Goal: Information Seeking & Learning: Check status

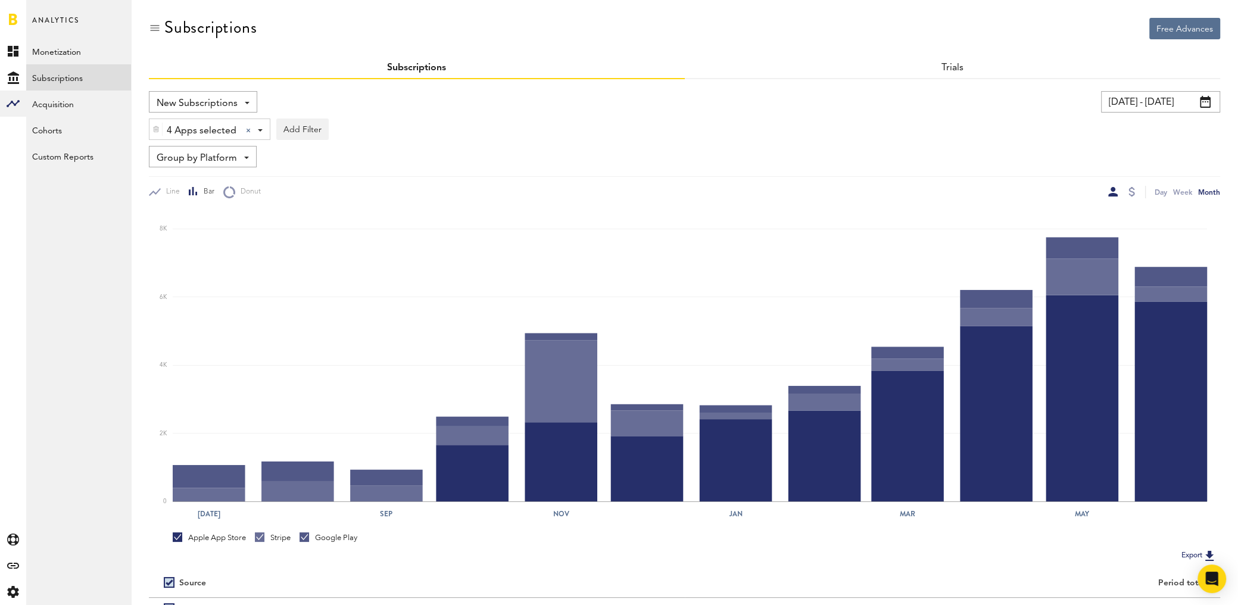
click at [74, 18] on span "Analytics" at bounding box center [55, 25] width 47 height 25
click at [58, 20] on span "Analytics" at bounding box center [55, 25] width 47 height 25
click at [55, 21] on span "Analytics" at bounding box center [55, 25] width 47 height 25
click at [11, 18] on link at bounding box center [13, 19] width 8 height 12
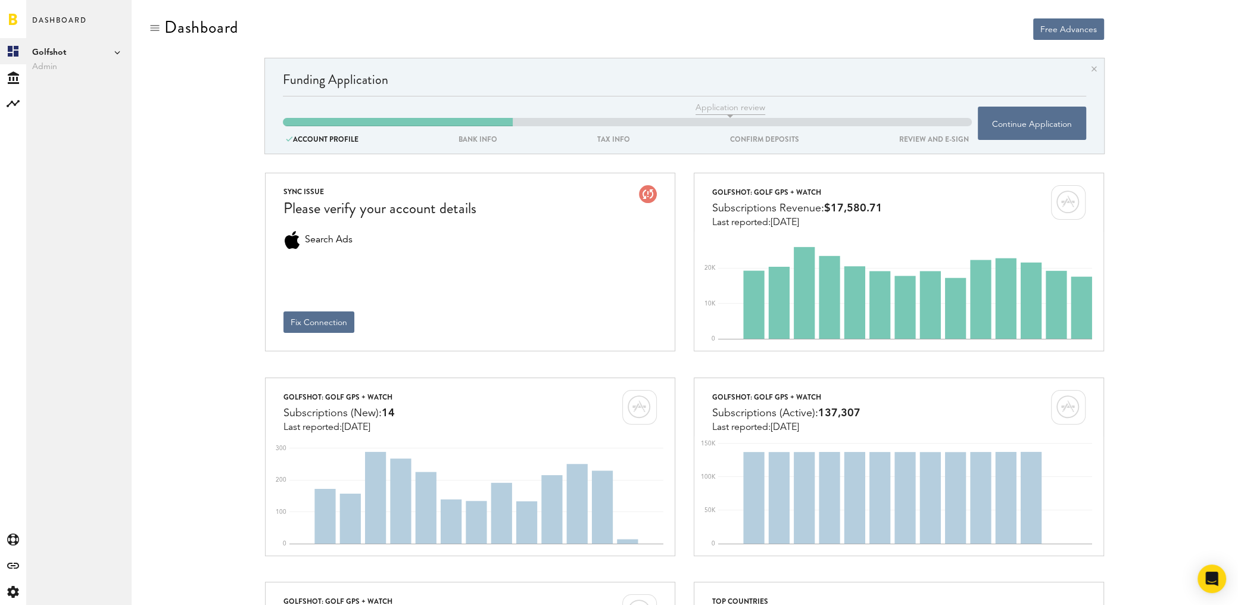
click at [57, 50] on span "Golfshot" at bounding box center [78, 52] width 93 height 14
click at [153, 83] on link "Shotzoom Software" at bounding box center [184, 86] width 93 height 21
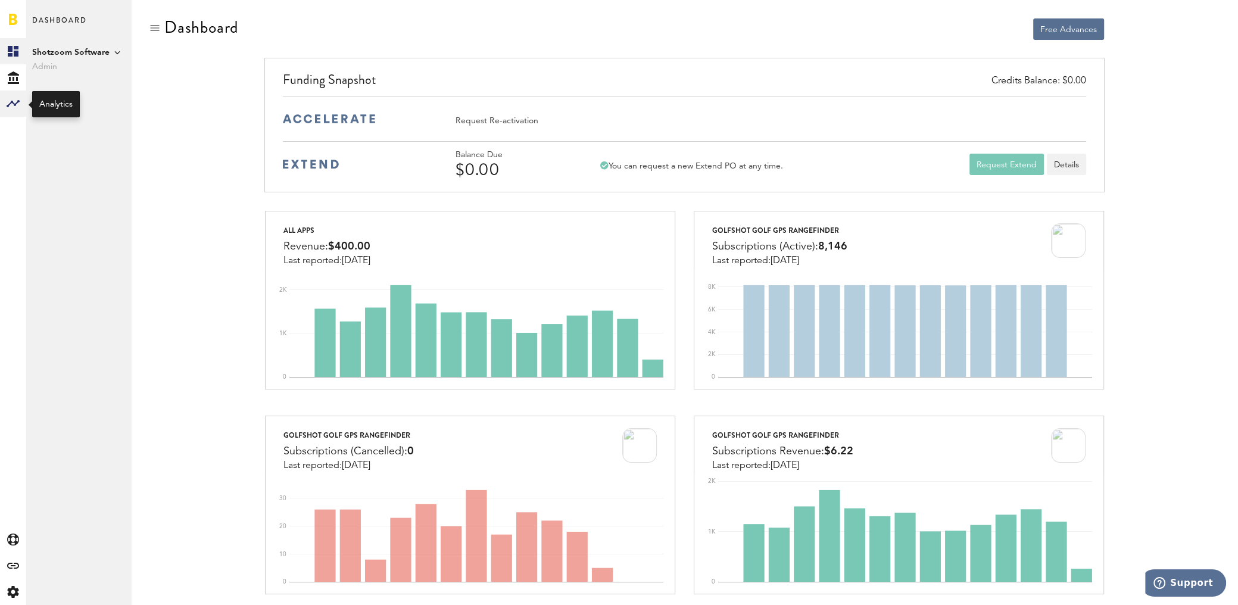
click at [17, 97] on rect at bounding box center [13, 103] width 14 height 14
click at [71, 77] on link "Subscriptions" at bounding box center [78, 77] width 105 height 26
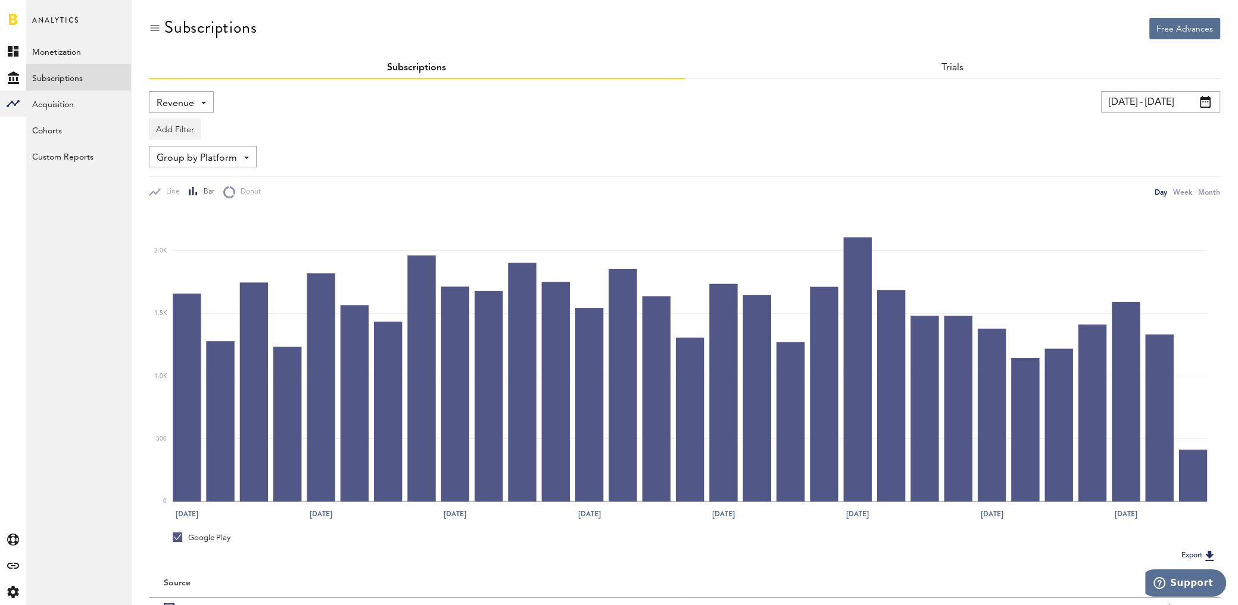
click at [1135, 107] on input "[DATE] - [DATE]" at bounding box center [1160, 101] width 119 height 21
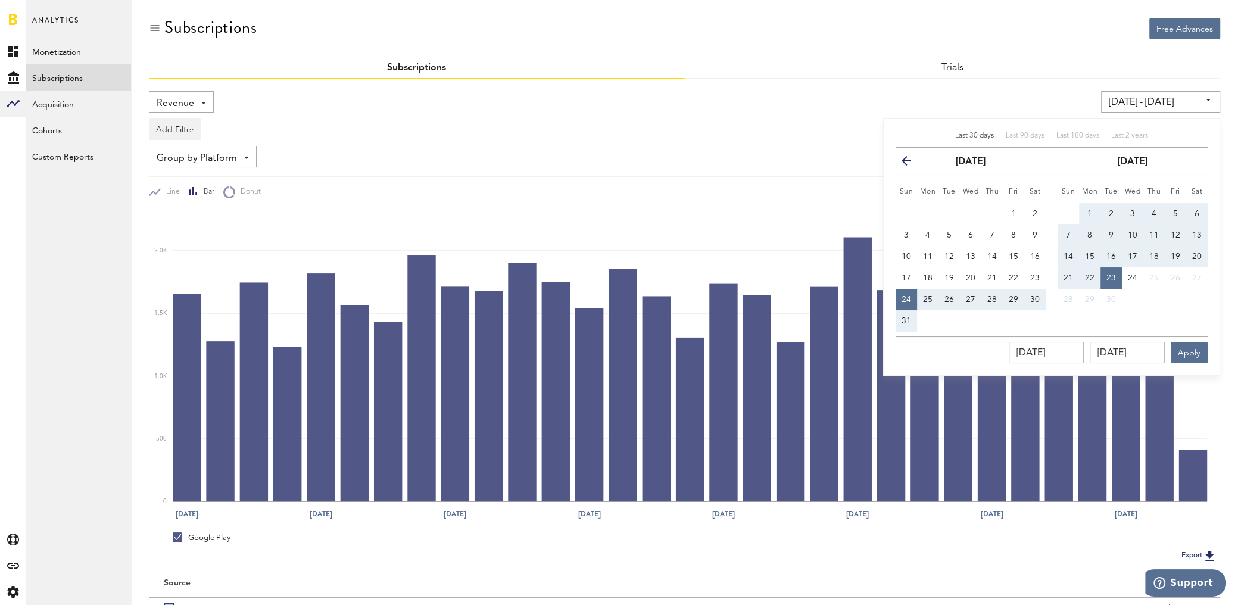
click at [911, 163] on icon "button" at bounding box center [911, 163] width 0 height 0
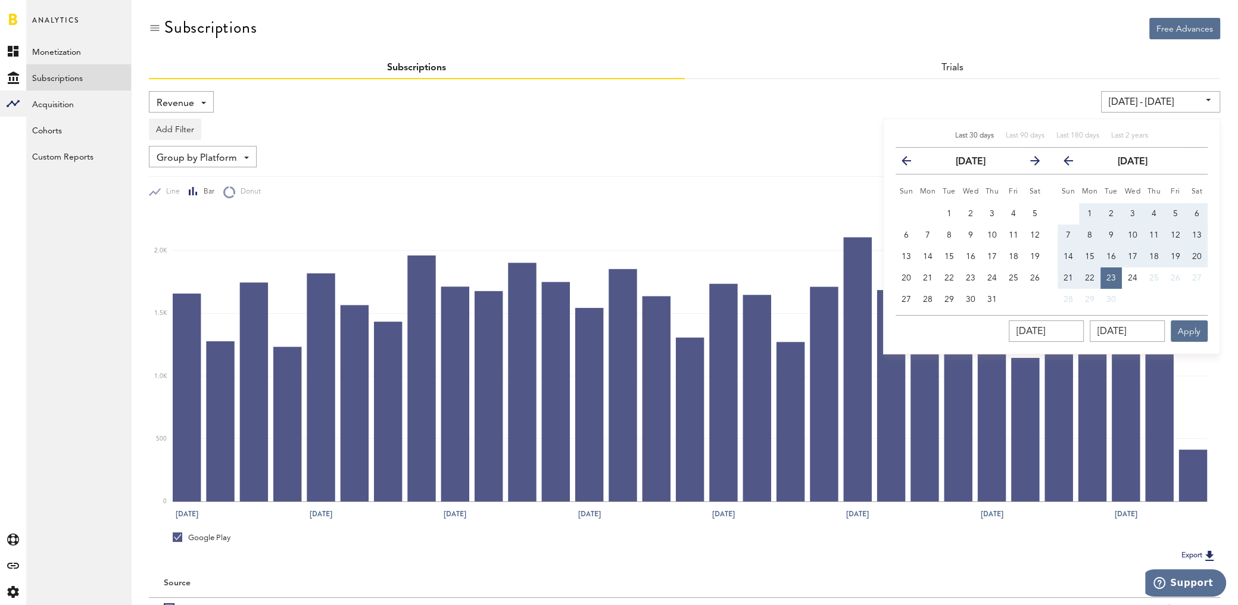
click at [911, 163] on icon "button" at bounding box center [911, 163] width 0 height 0
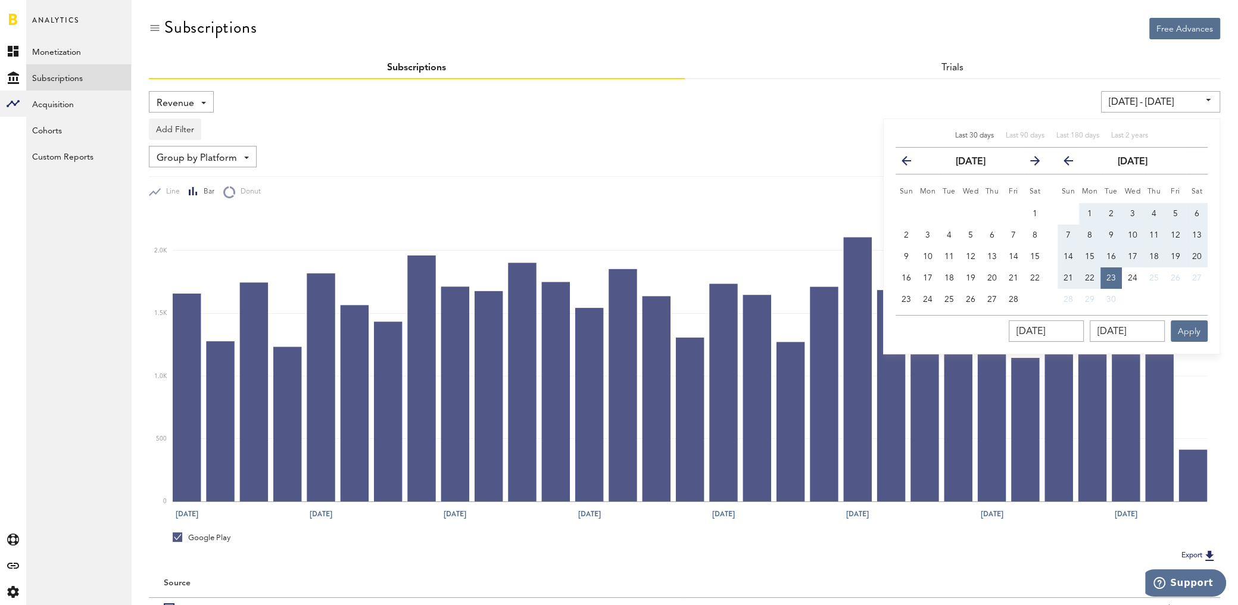
click at [911, 163] on icon "button" at bounding box center [911, 163] width 0 height 0
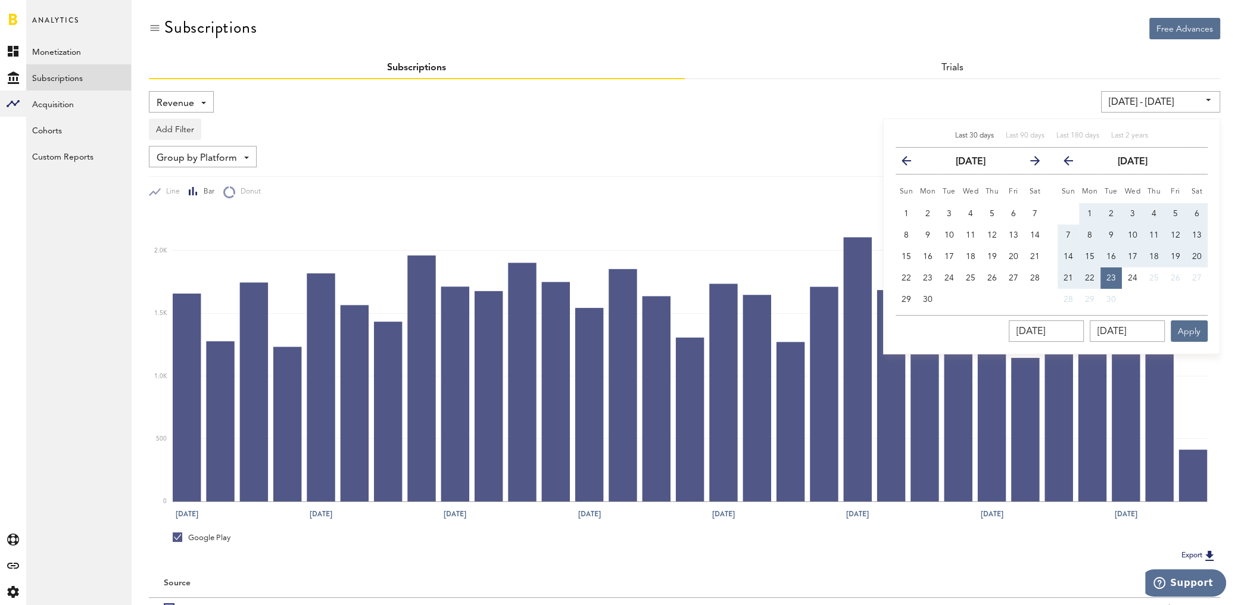
click at [911, 163] on icon "button" at bounding box center [911, 163] width 0 height 0
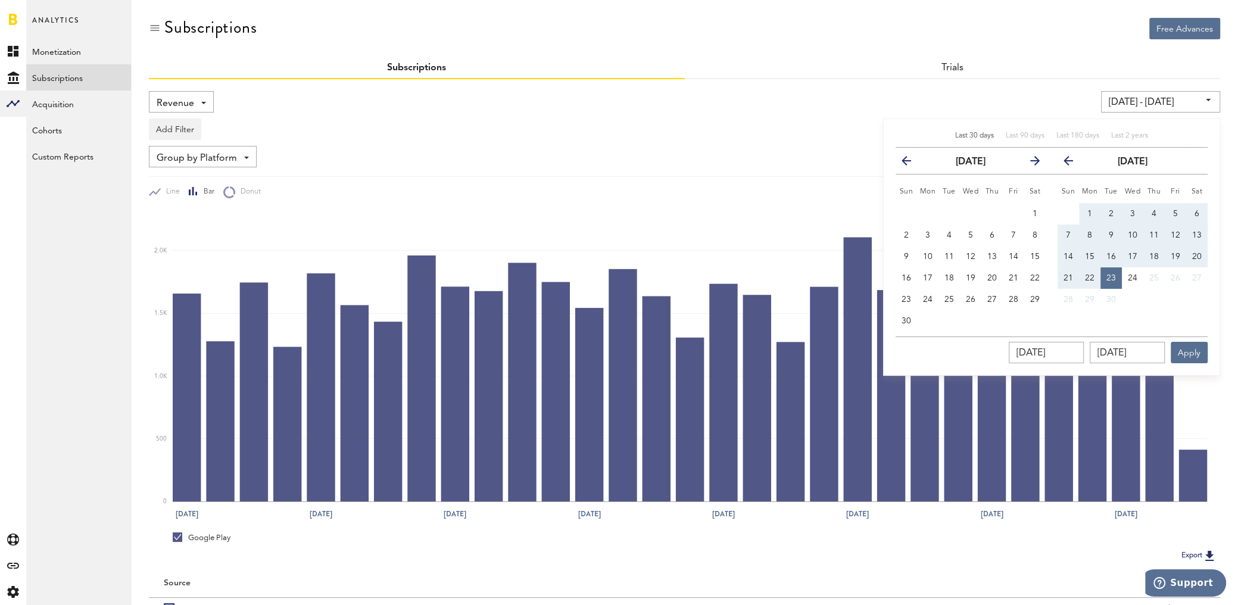
click at [911, 163] on icon "button" at bounding box center [911, 163] width 0 height 0
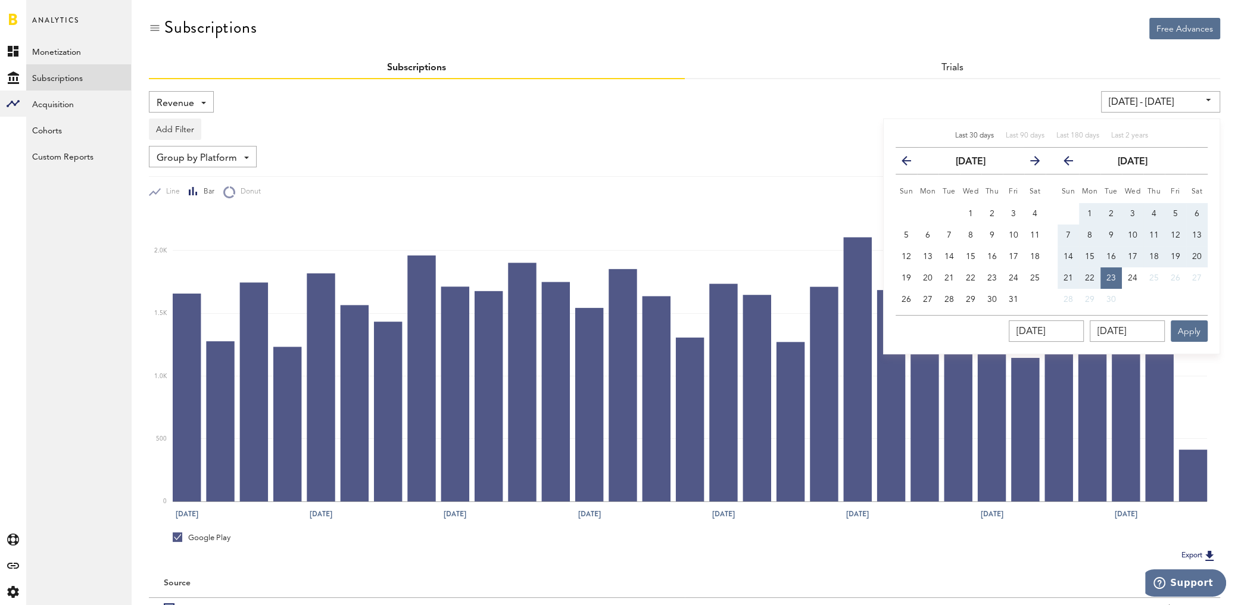
click at [911, 163] on icon "button" at bounding box center [911, 163] width 0 height 0
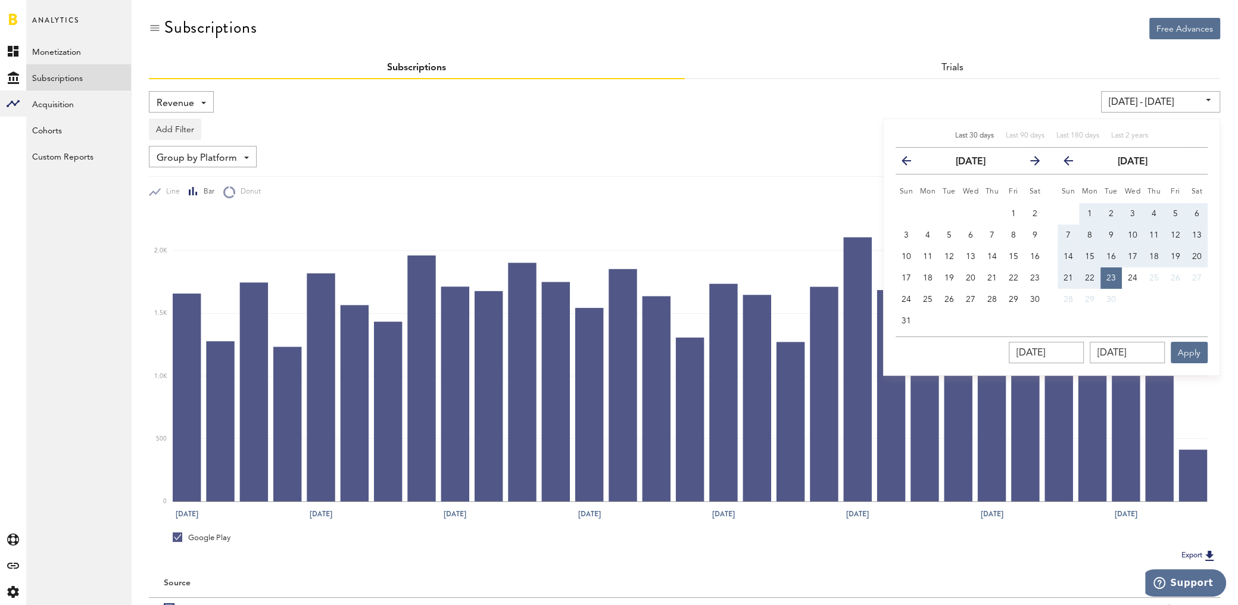
click at [911, 163] on icon "button" at bounding box center [911, 163] width 0 height 0
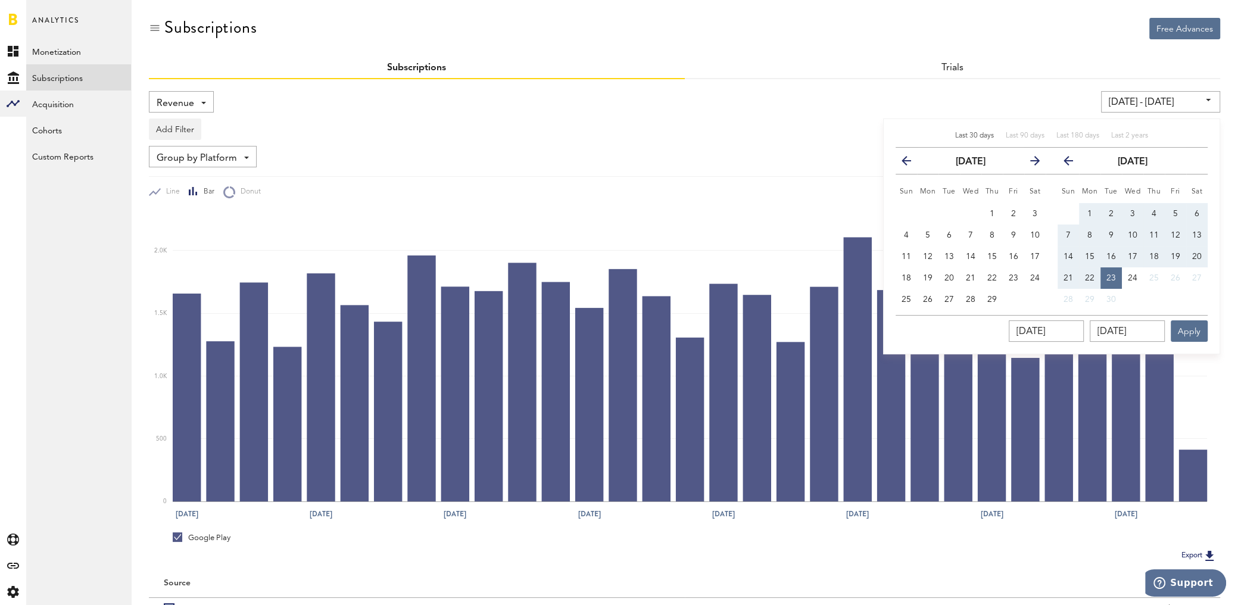
click at [911, 163] on icon "button" at bounding box center [911, 163] width 0 height 0
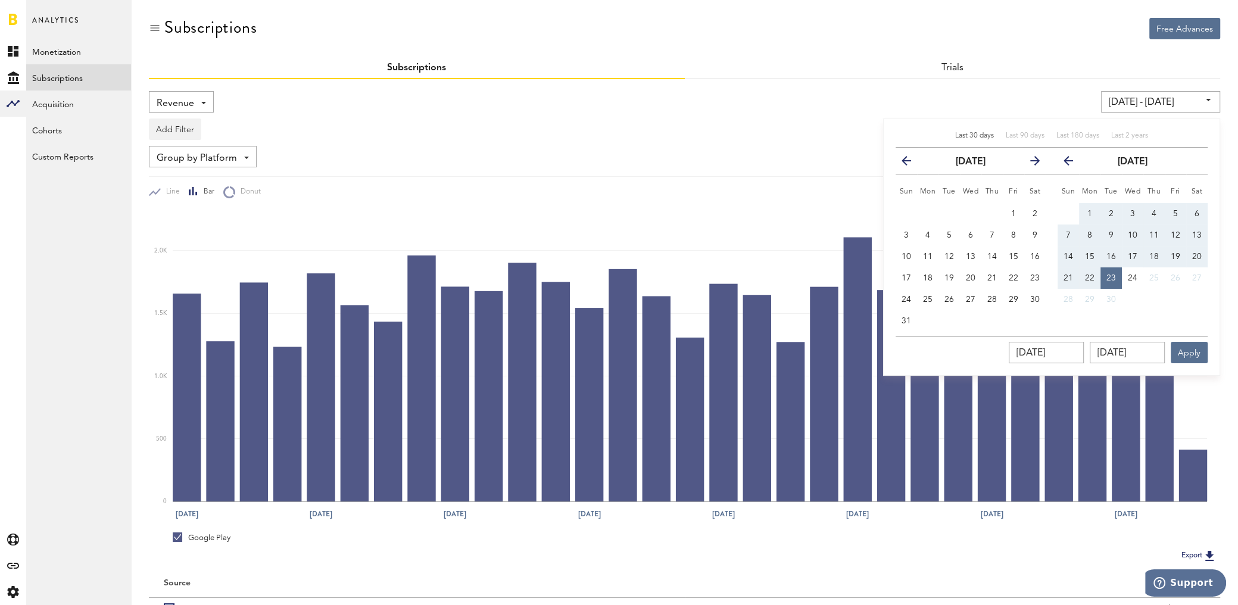
click at [911, 163] on icon "button" at bounding box center [911, 163] width 0 height 0
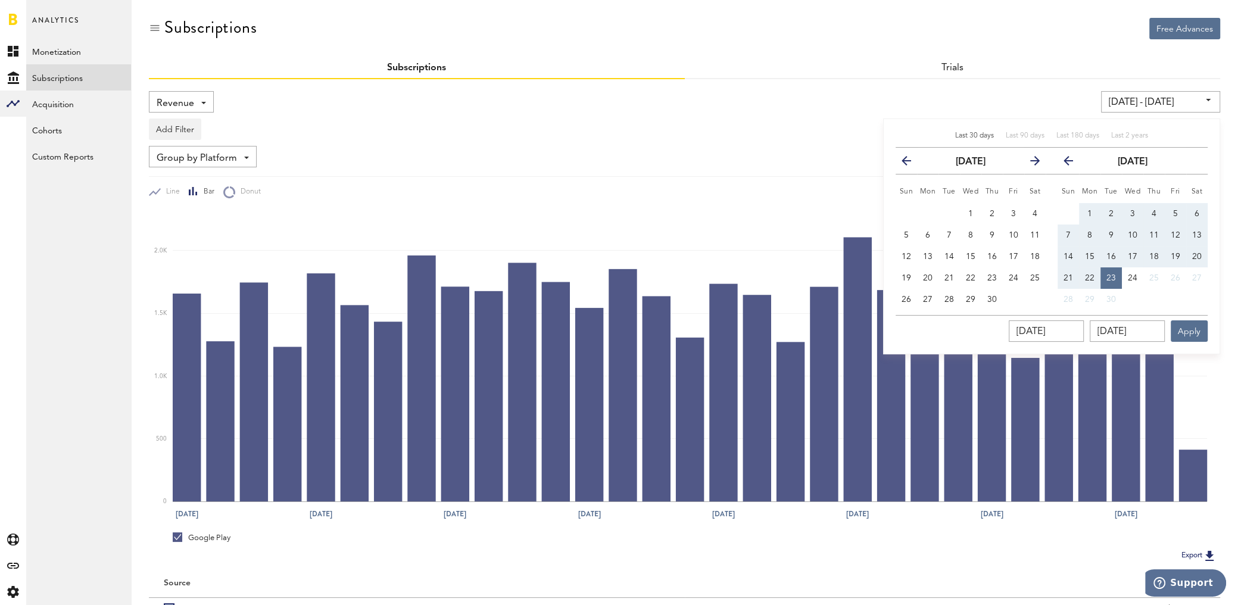
click at [911, 163] on icon "button" at bounding box center [911, 163] width 0 height 0
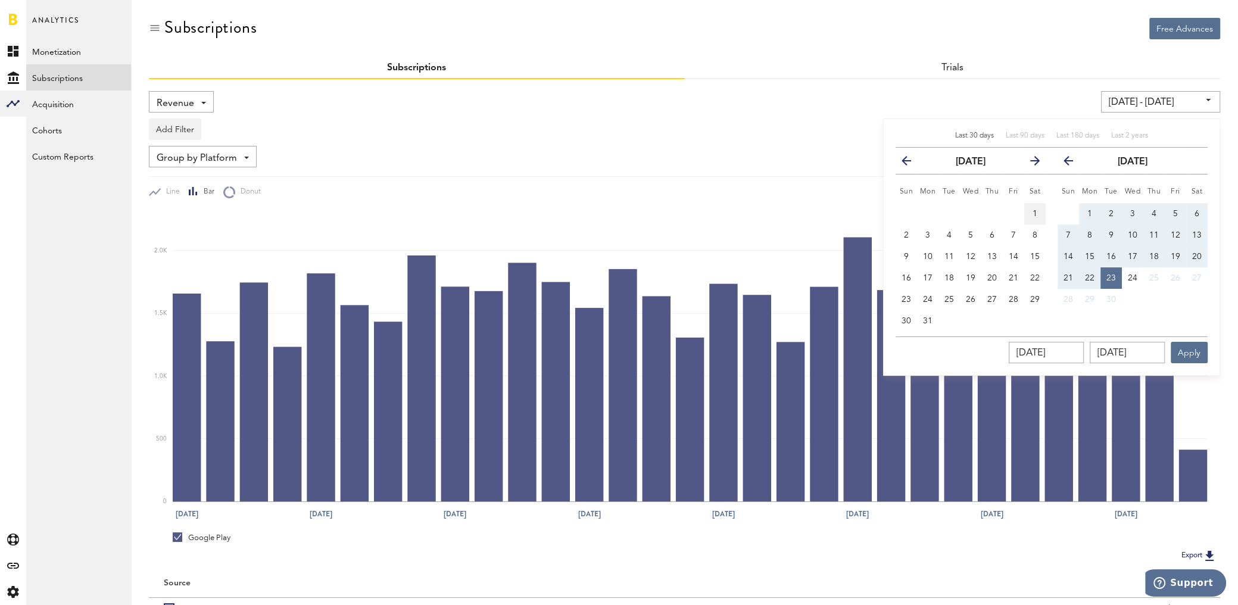
click at [1030, 211] on button "1" at bounding box center [1034, 213] width 21 height 21
type input "[DATE] - [DATE]"
type input "[DATE]"
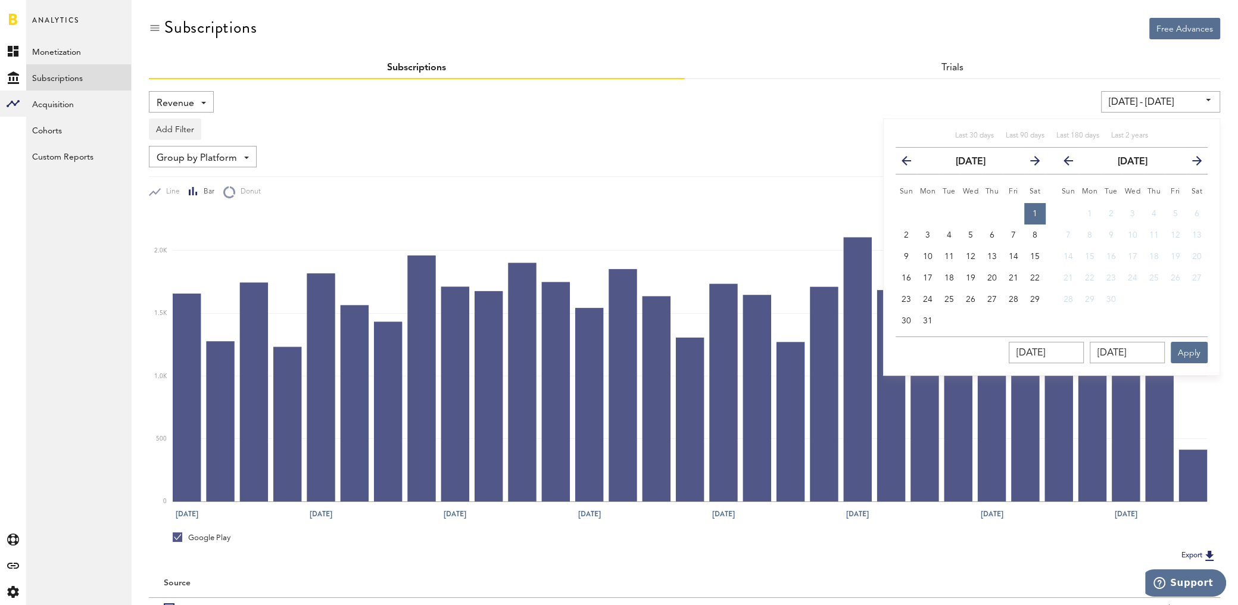
click at [1073, 163] on icon "button" at bounding box center [1073, 163] width 0 height 0
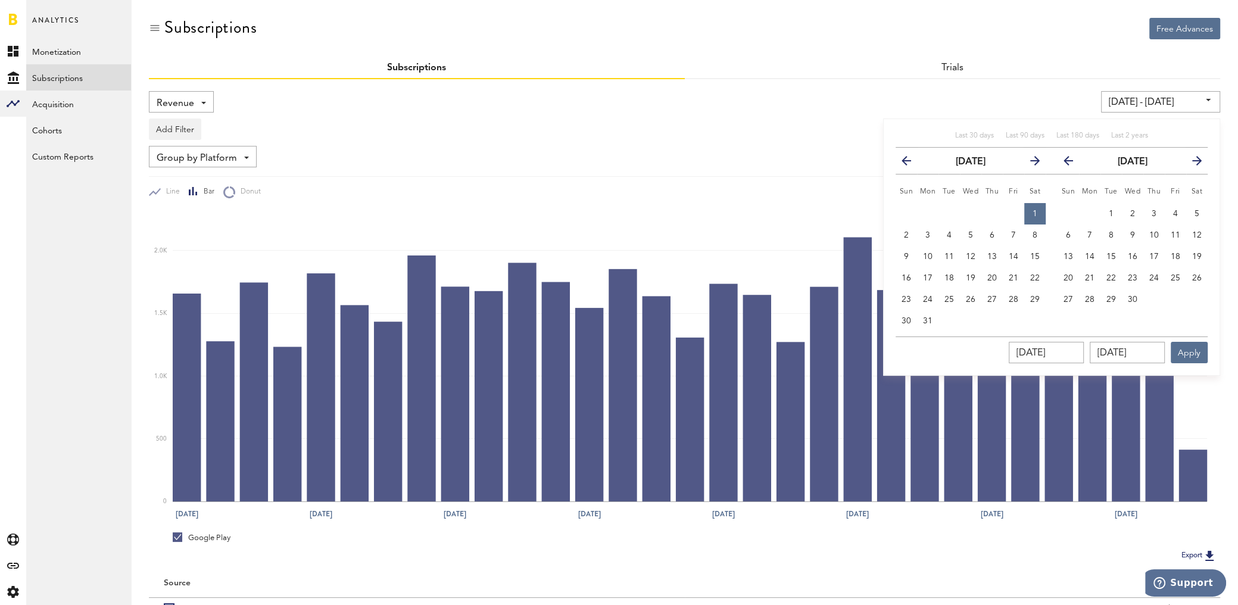
click at [1073, 163] on icon "button" at bounding box center [1073, 163] width 0 height 0
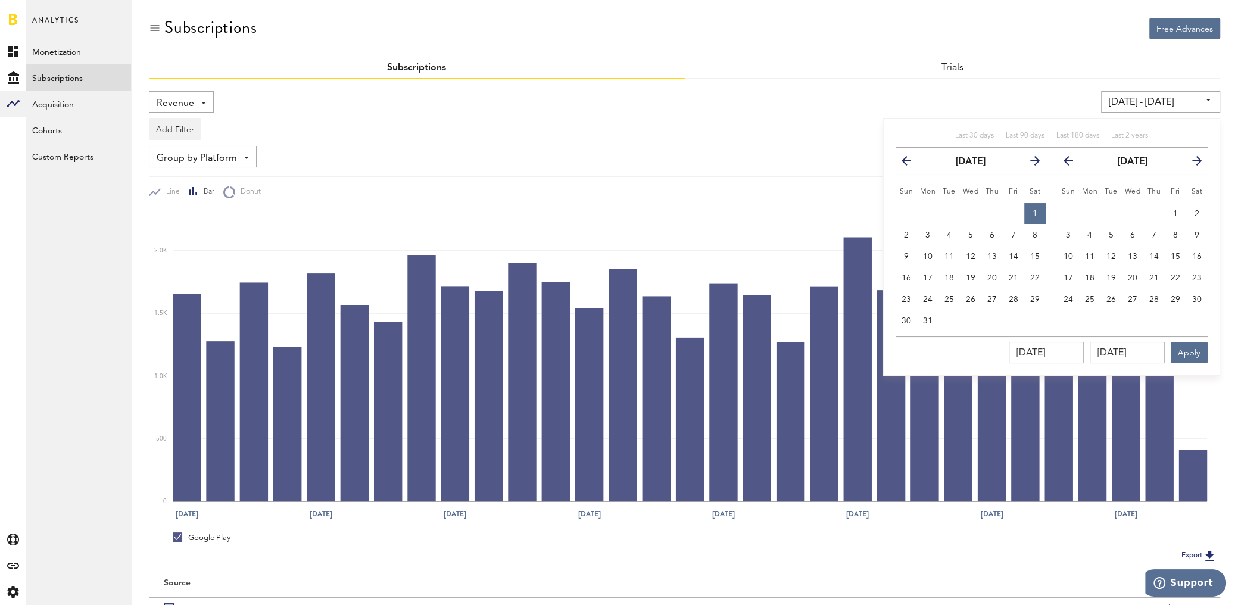
click at [1073, 163] on icon "button" at bounding box center [1073, 163] width 0 height 0
click at [1192, 163] on icon "button" at bounding box center [1192, 163] width 0 height 0
click at [1073, 163] on icon "button" at bounding box center [1073, 163] width 0 height 0
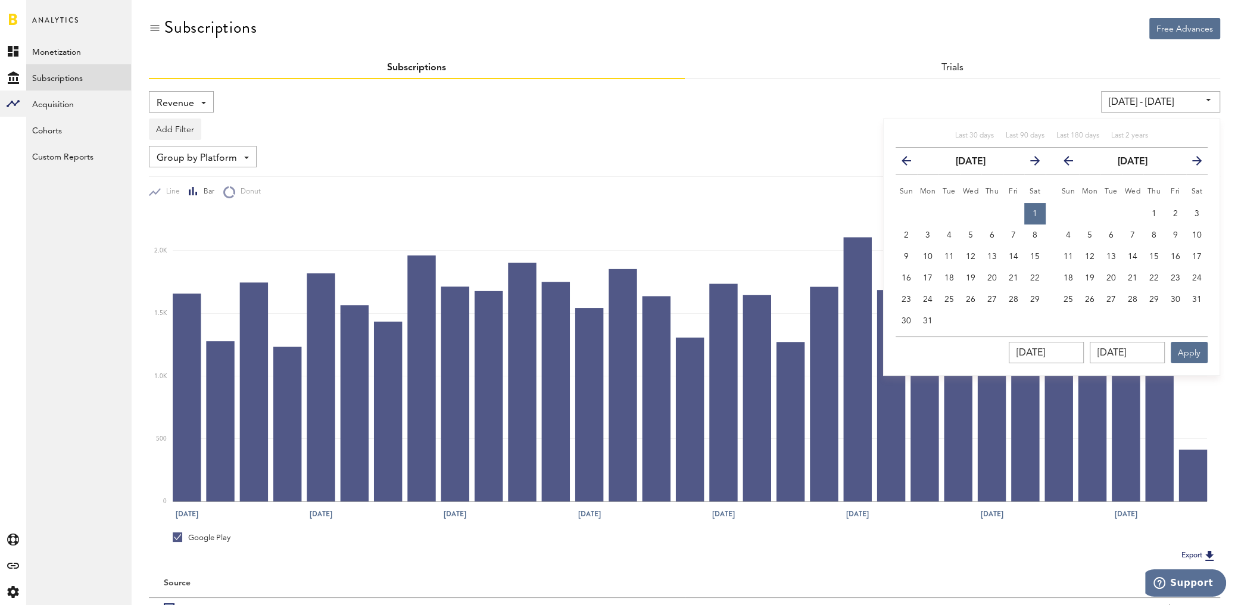
click at [1073, 163] on icon "button" at bounding box center [1073, 163] width 0 height 0
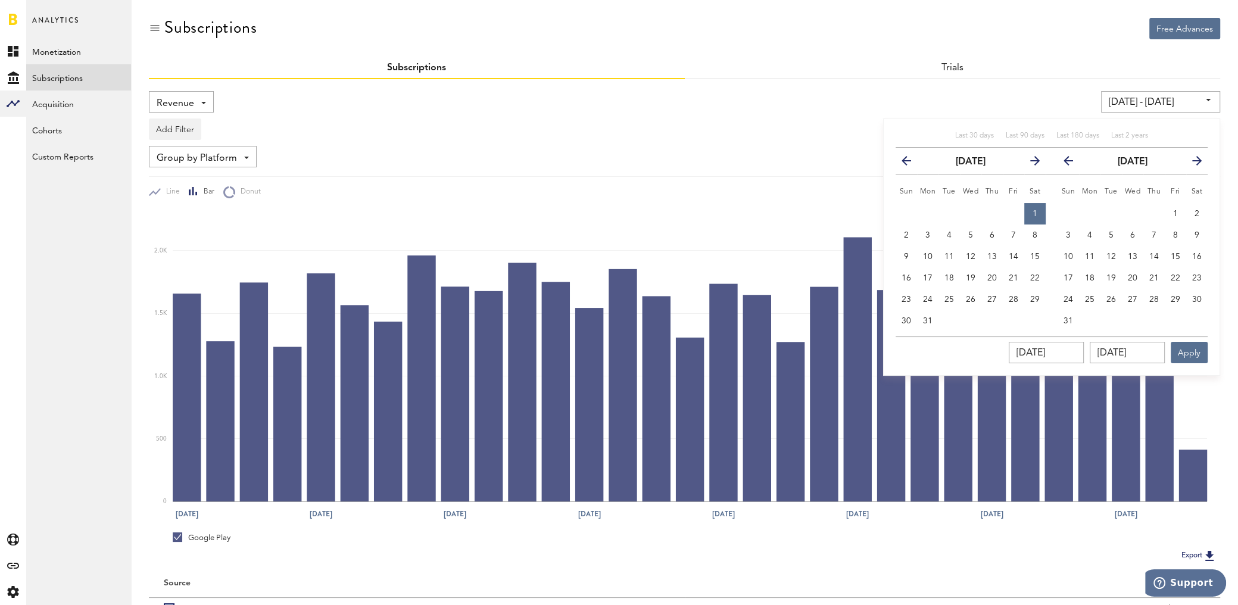
click at [1073, 163] on icon "button" at bounding box center [1073, 163] width 0 height 0
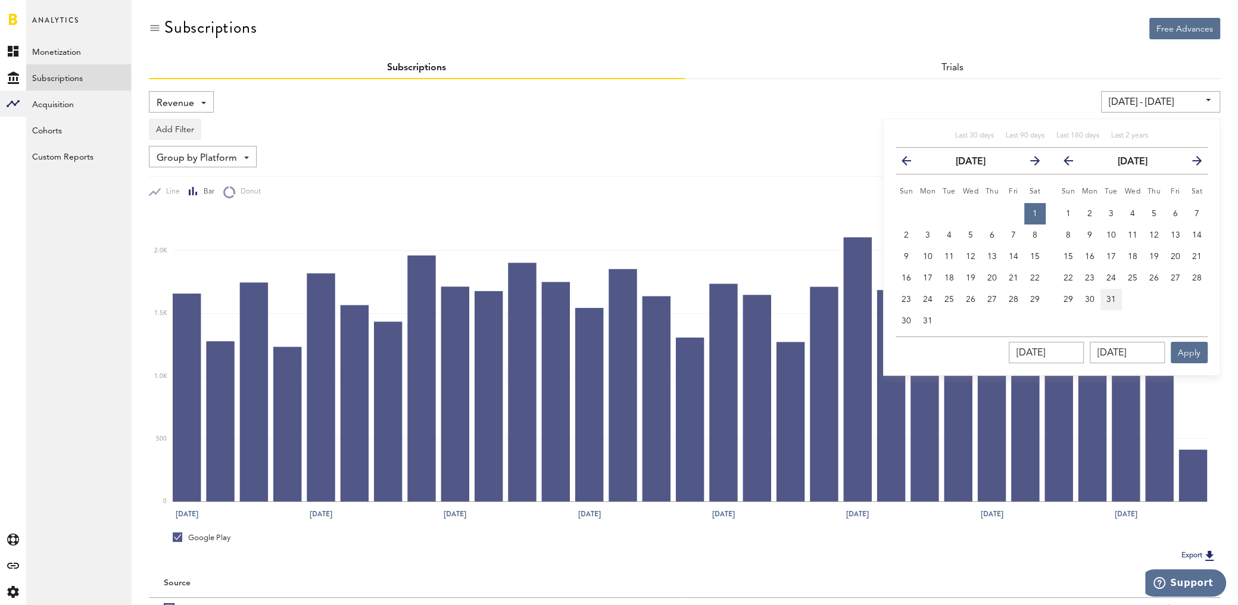
drag, startPoint x: 1108, startPoint y: 291, endPoint x: 1163, endPoint y: 330, distance: 66.9
click at [1108, 291] on button "31" at bounding box center [1110, 299] width 21 height 21
type input "07/01/23 - 10/31/23"
type input "10/31/2023"
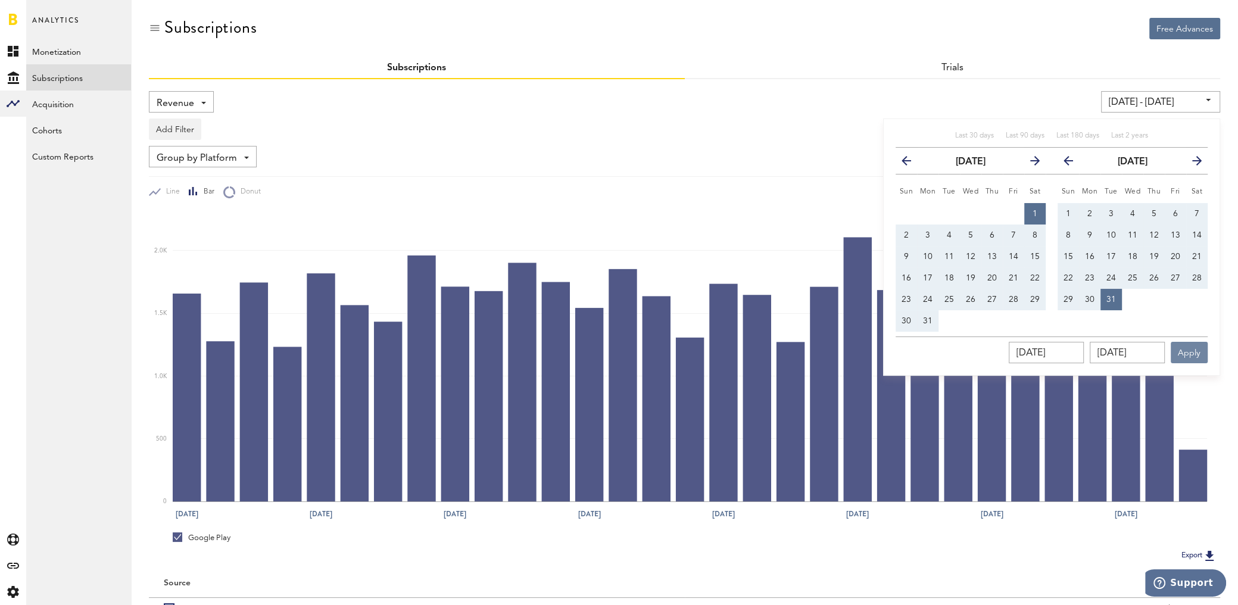
click at [1198, 352] on button "Apply" at bounding box center [1188, 352] width 37 height 21
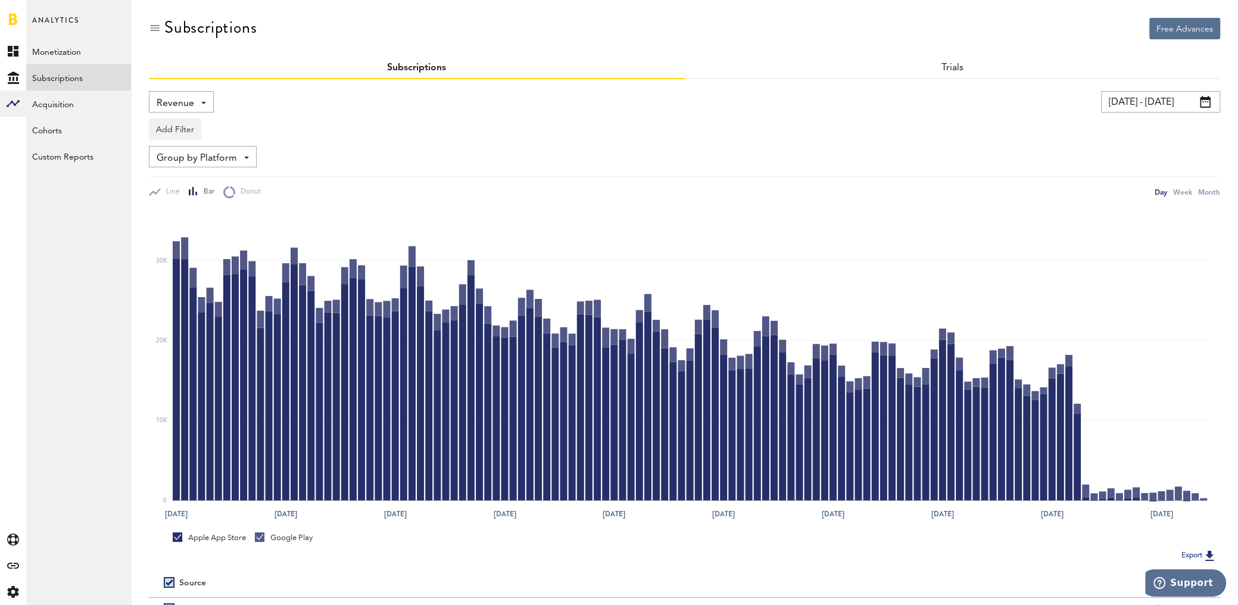
click at [193, 104] on div "Revenue Revenue MRR Actives Trial Status Billing Retries New Subscriptions Rene…" at bounding box center [181, 101] width 65 height 21
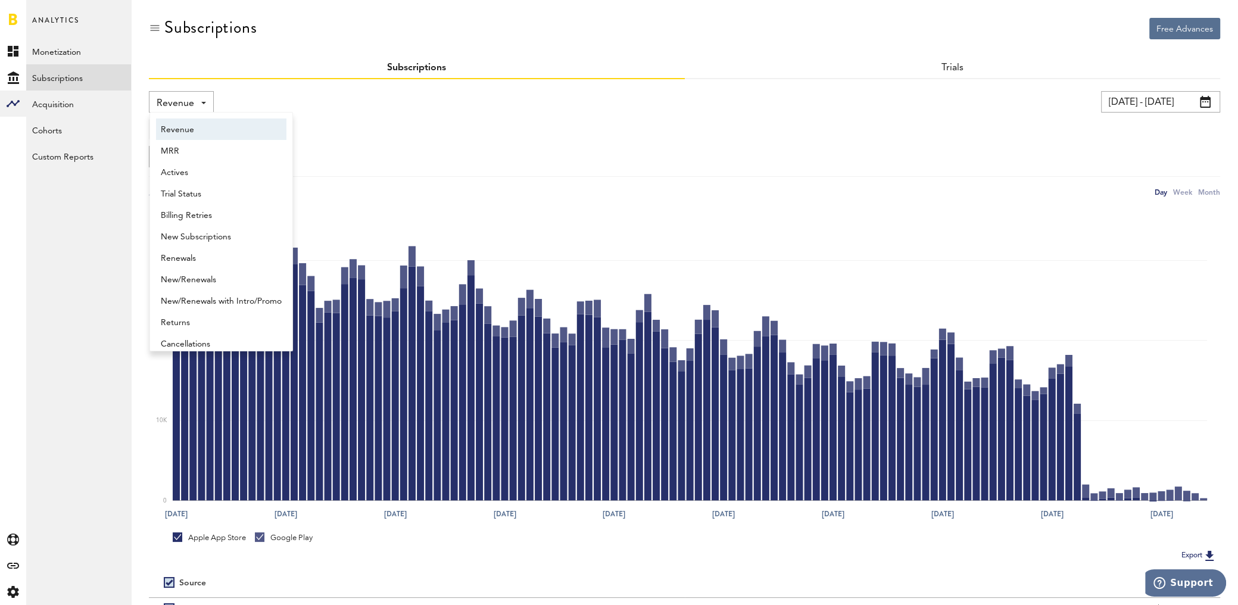
scroll to position [6, 0]
click at [211, 230] on span "New Subscriptions" at bounding box center [221, 231] width 121 height 20
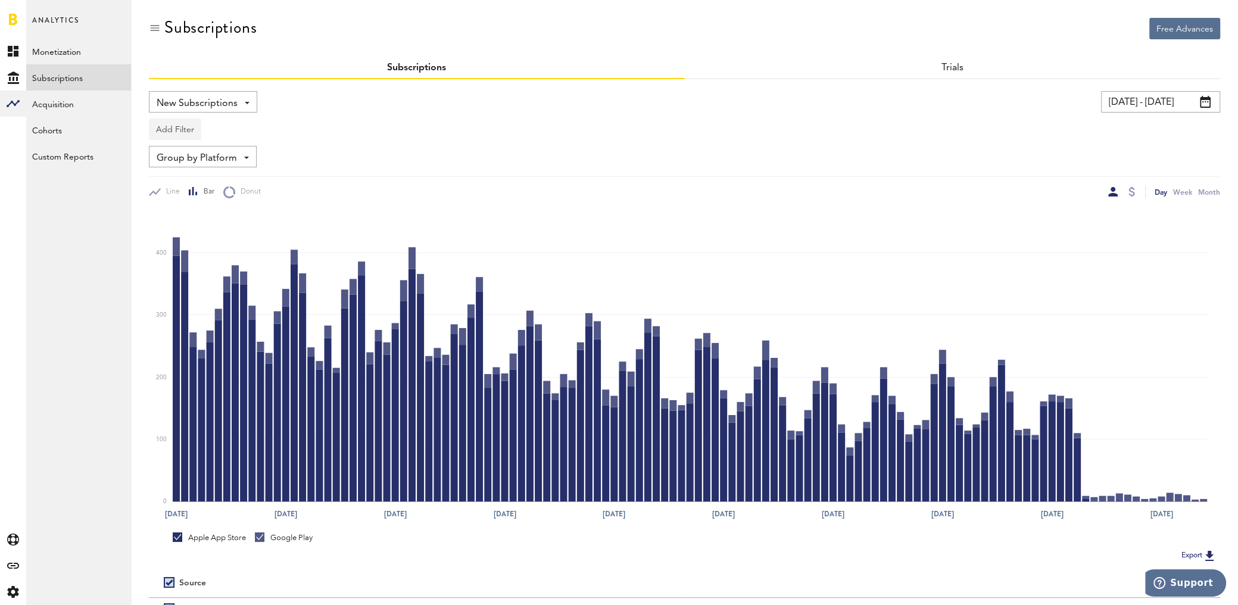
click at [182, 132] on button "Add Filter" at bounding box center [175, 128] width 52 height 21
click at [201, 204] on li "Subscriptions" at bounding box center [203, 202] width 96 height 21
click at [195, 125] on div "Subscriptions" at bounding box center [200, 131] width 66 height 20
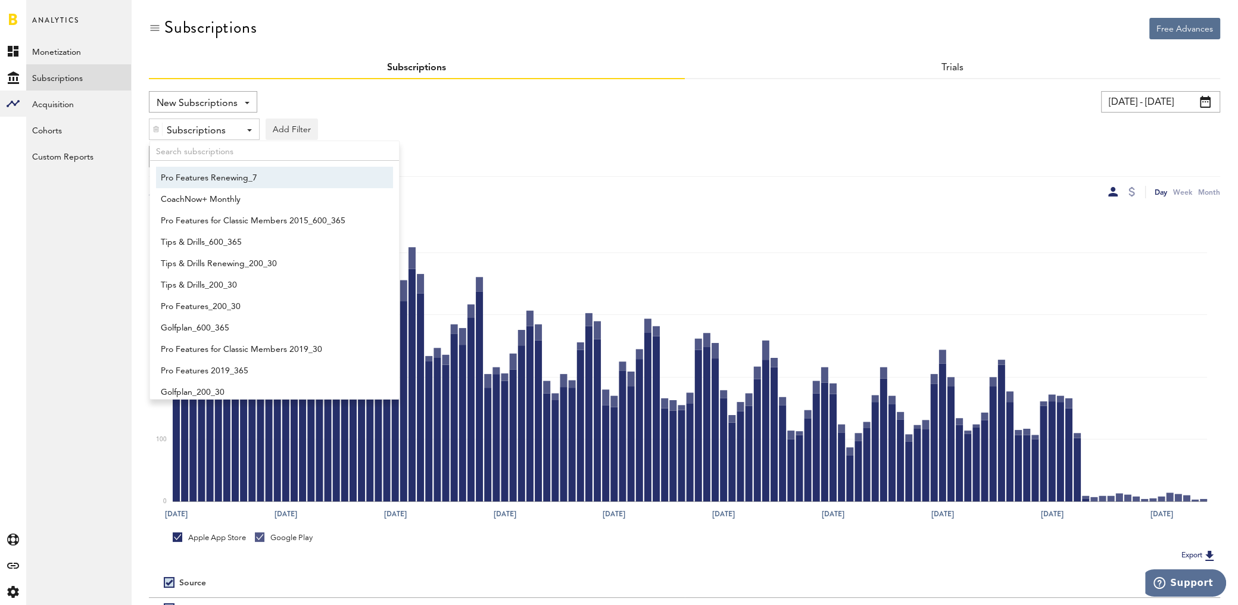
click at [159, 128] on img at bounding box center [155, 129] width 7 height 8
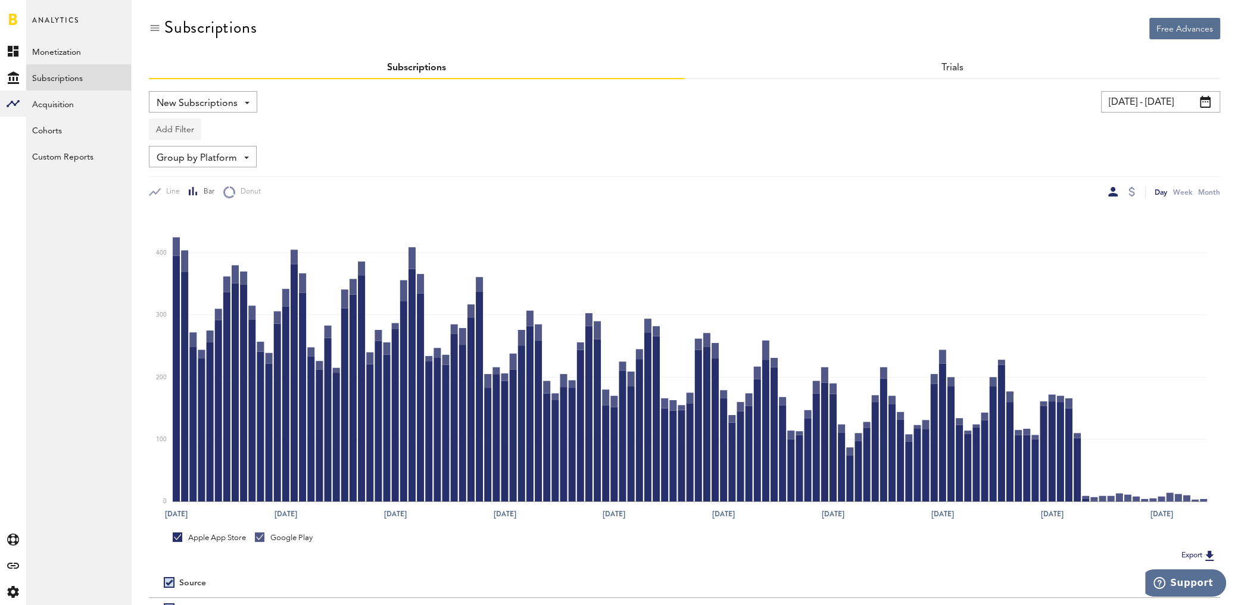
click at [167, 130] on button "Add Filter" at bounding box center [175, 128] width 52 height 21
click at [186, 182] on li "Apps" at bounding box center [203, 181] width 96 height 21
click at [188, 133] on div "Apps" at bounding box center [193, 131] width 52 height 20
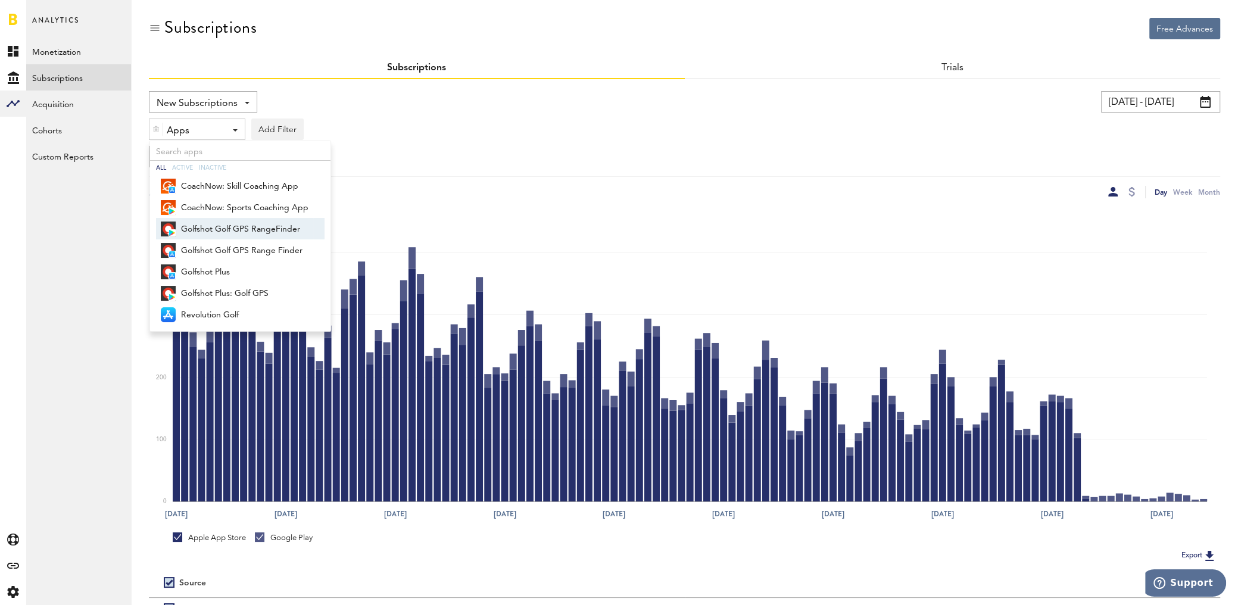
drag, startPoint x: 217, startPoint y: 229, endPoint x: 214, endPoint y: 241, distance: 12.7
click at [217, 229] on span "Golfshot Golf GPS RangeFinder" at bounding box center [244, 229] width 127 height 20
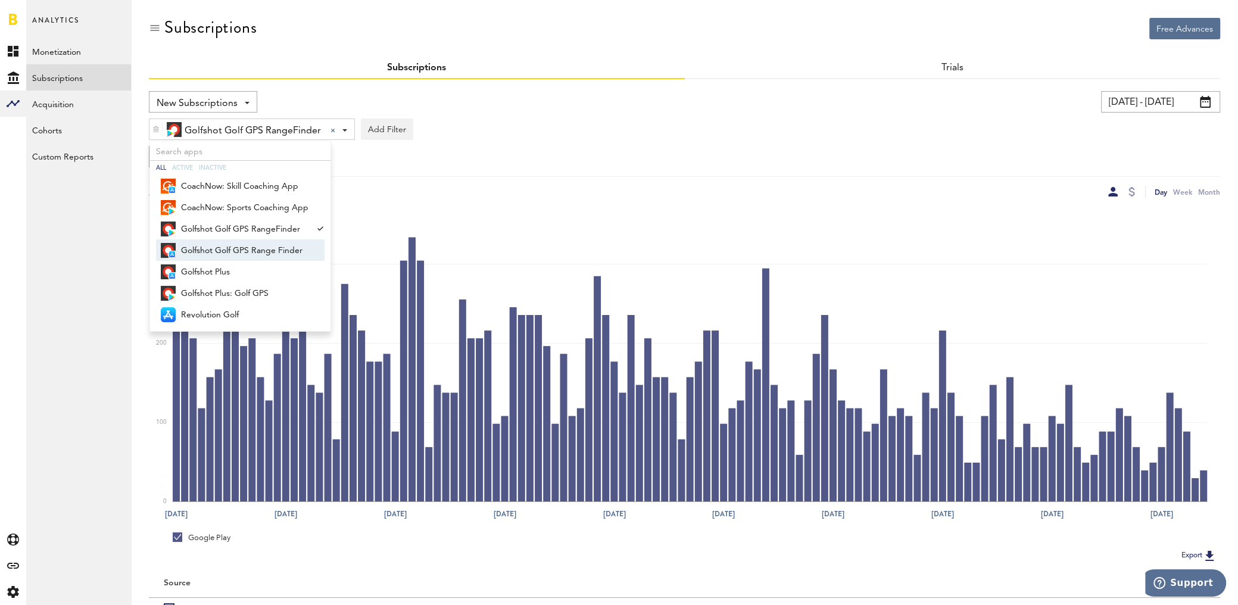
click at [214, 241] on span "Golfshot Golf GPS Range Finder" at bounding box center [244, 251] width 127 height 20
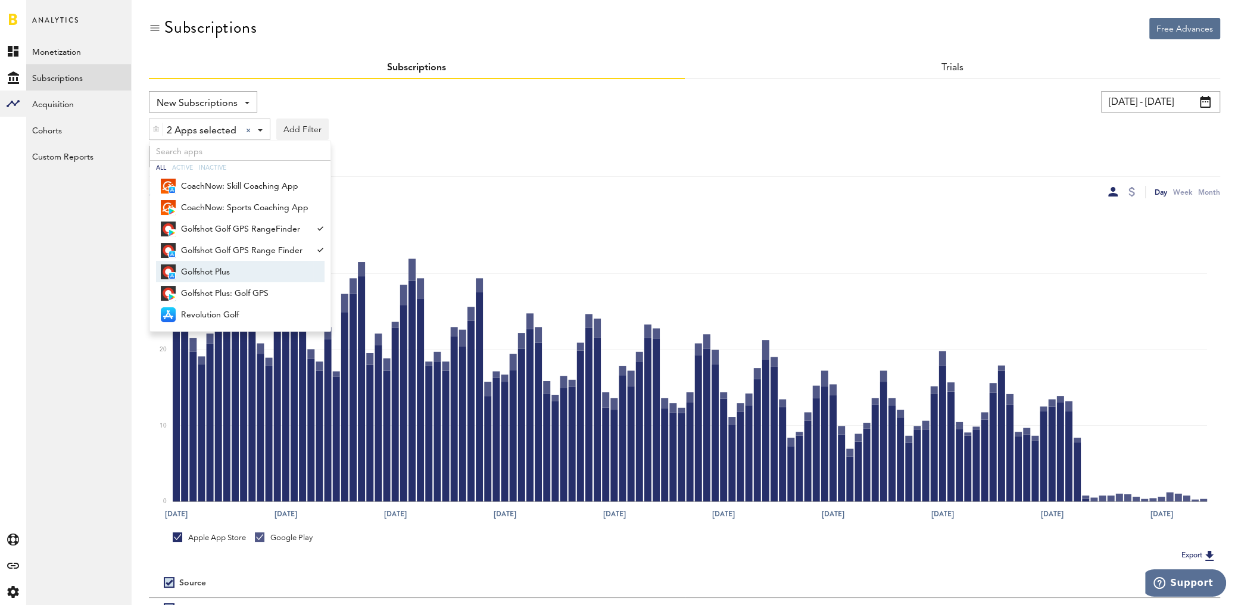
click at [206, 267] on span "Golfshot Plus" at bounding box center [244, 272] width 127 height 20
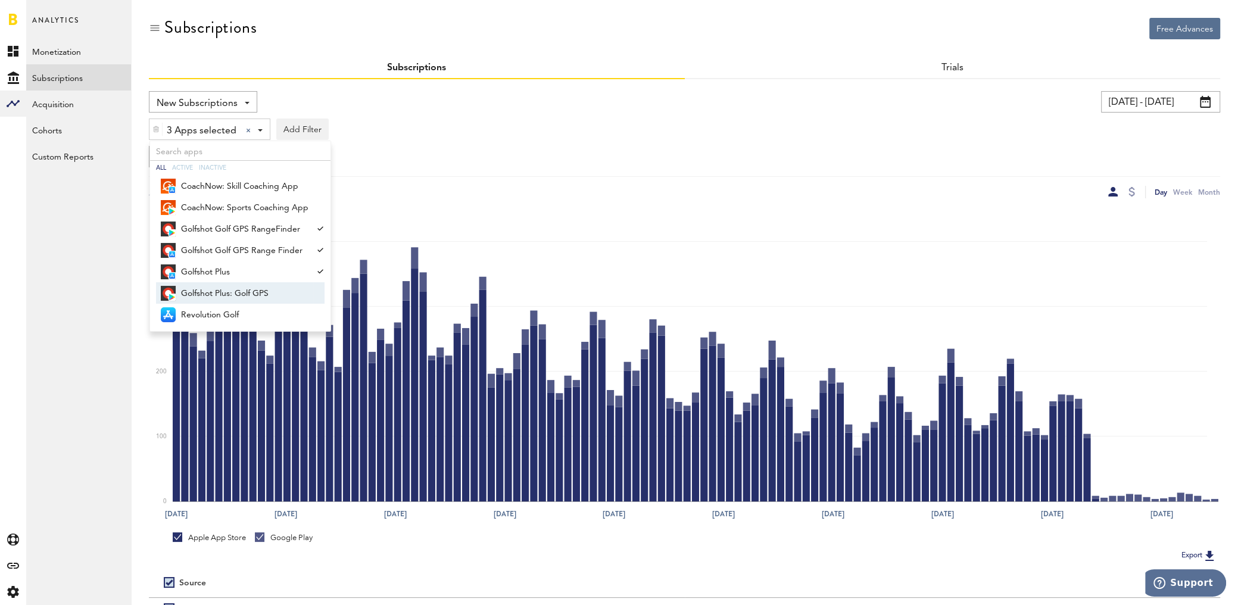
click at [213, 288] on span "Golfshot Plus: Golf GPS" at bounding box center [244, 293] width 127 height 20
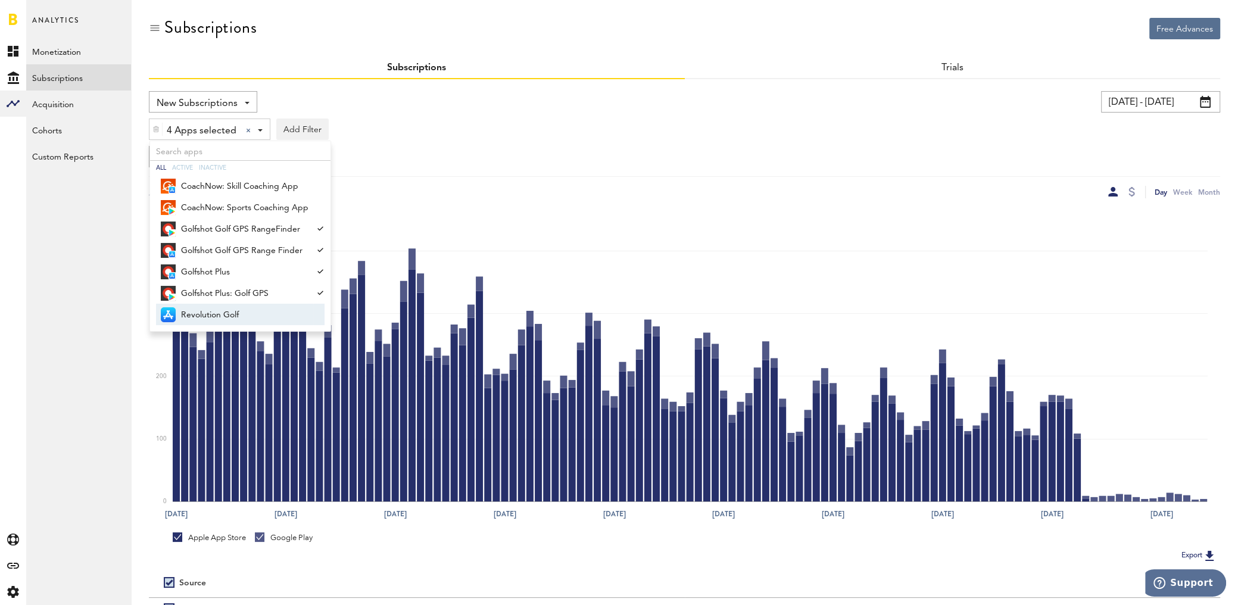
click at [224, 309] on span "Revolution Golf" at bounding box center [244, 315] width 127 height 20
click at [280, 312] on span "Revolution Golf" at bounding box center [244, 315] width 127 height 20
click at [499, 170] on div "New Subscriptions Revenue MRR Actives Trial Status Billing Retries New Subscrip…" at bounding box center [684, 144] width 1071 height 107
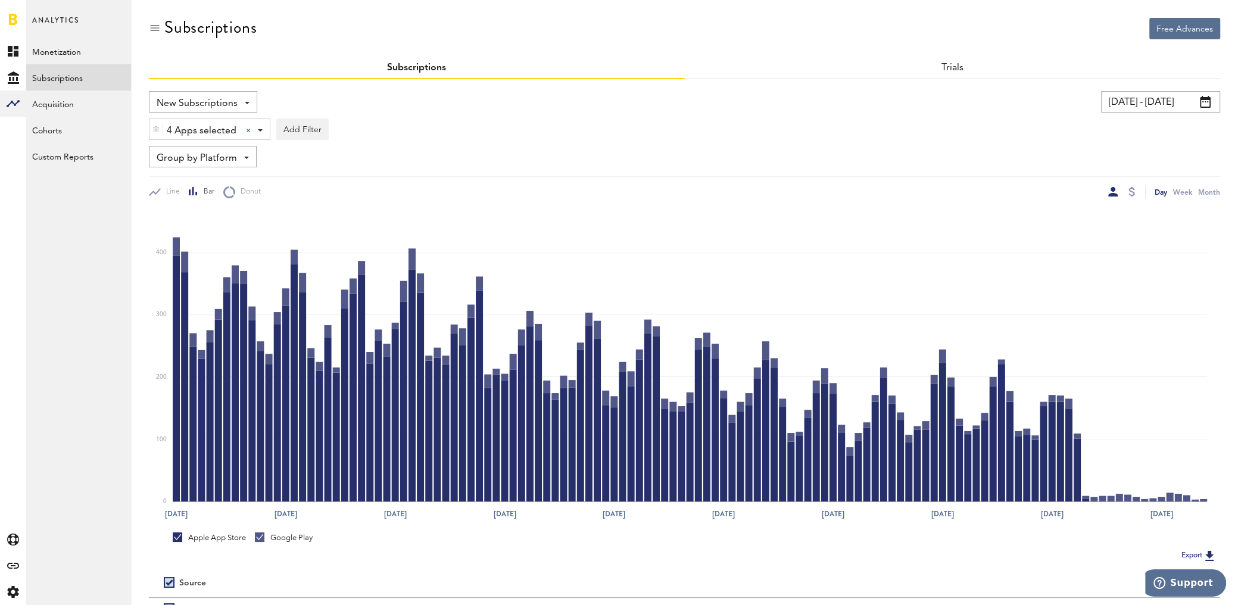
click at [1170, 103] on input "07/01/23 - 10/31/23" at bounding box center [1160, 101] width 119 height 21
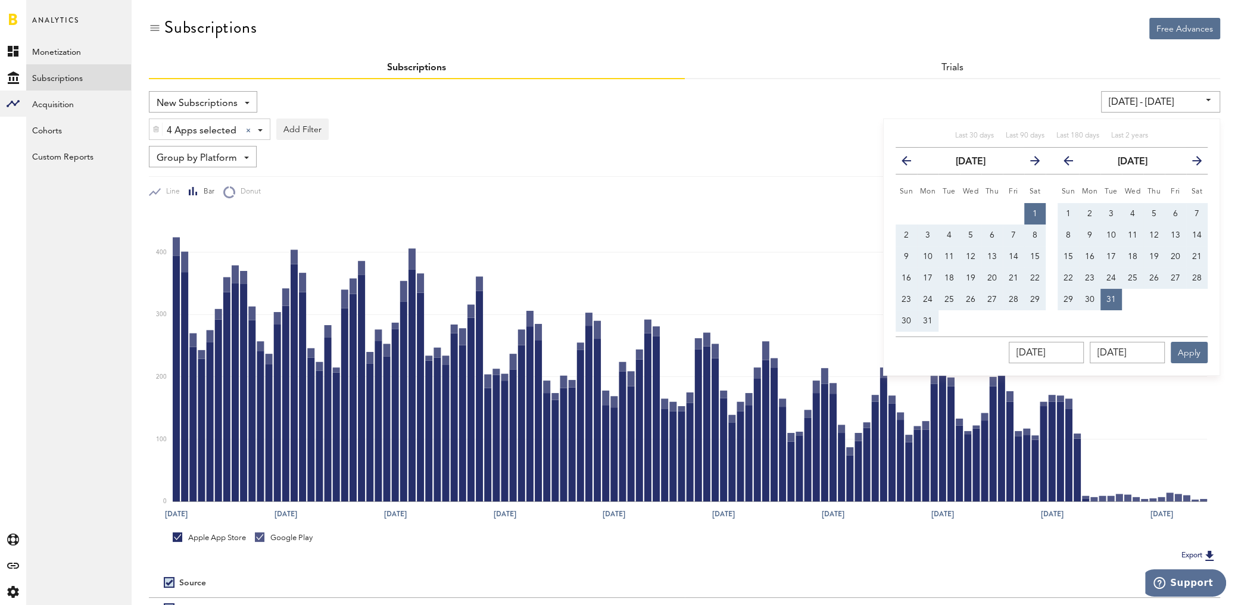
click at [1035, 211] on span "1" at bounding box center [1034, 214] width 5 height 8
click at [1091, 255] on span "16" at bounding box center [1090, 256] width 10 height 8
type input "10/16/23 - 10/16/23"
type input "[DATE]"
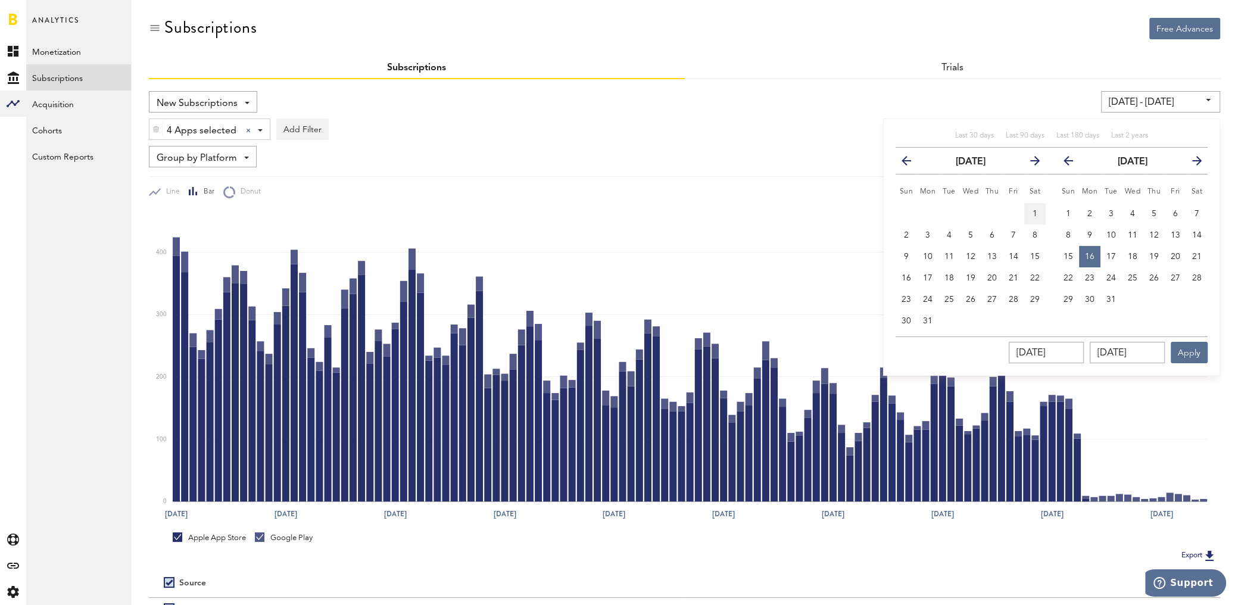
click at [1038, 211] on button "1" at bounding box center [1034, 213] width 21 height 21
type input "[DATE] - [DATE]"
type input "[DATE]"
click at [1091, 255] on span "16" at bounding box center [1090, 256] width 10 height 8
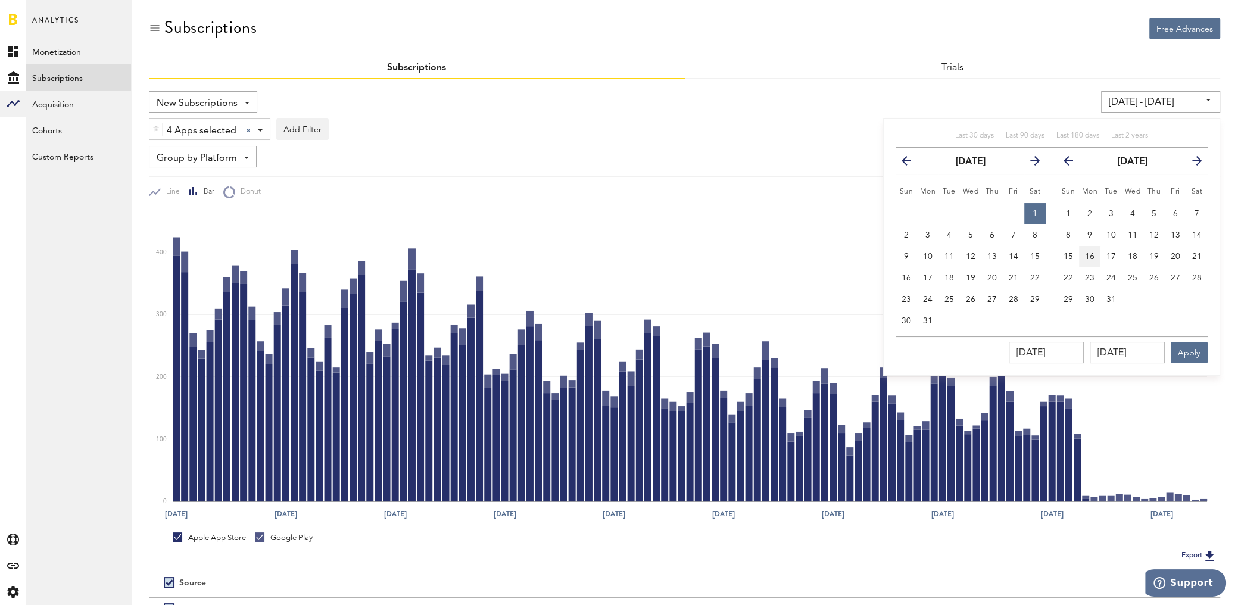
type input "[DATE] - [DATE]"
type input "[DATE]"
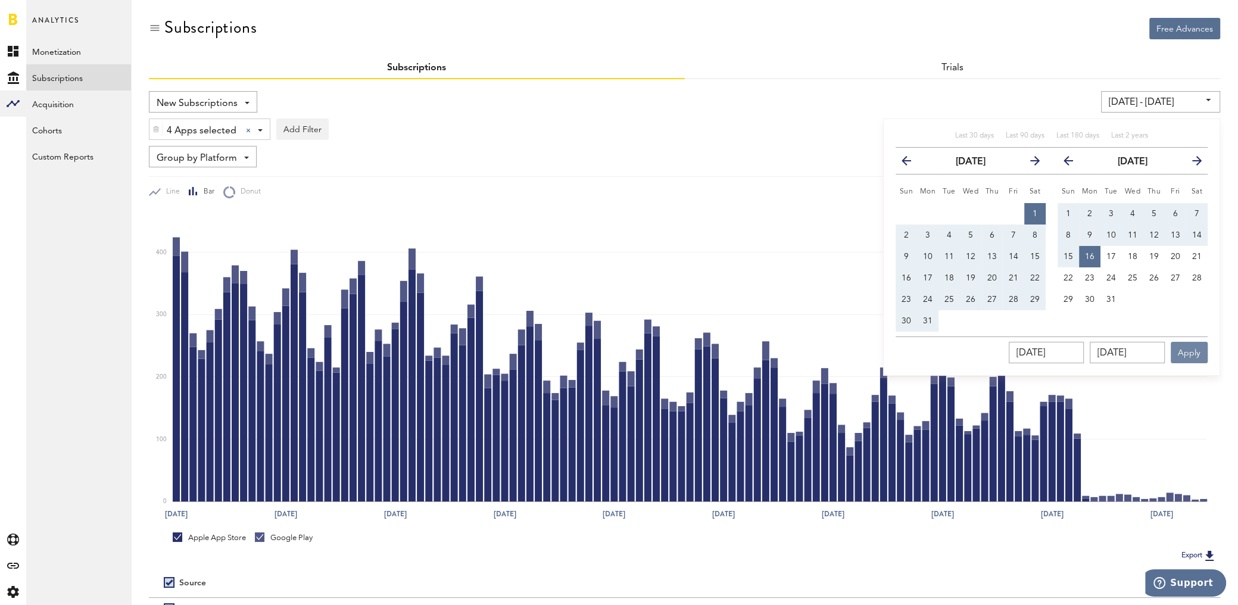
click at [1197, 356] on button "Apply" at bounding box center [1188, 352] width 37 height 21
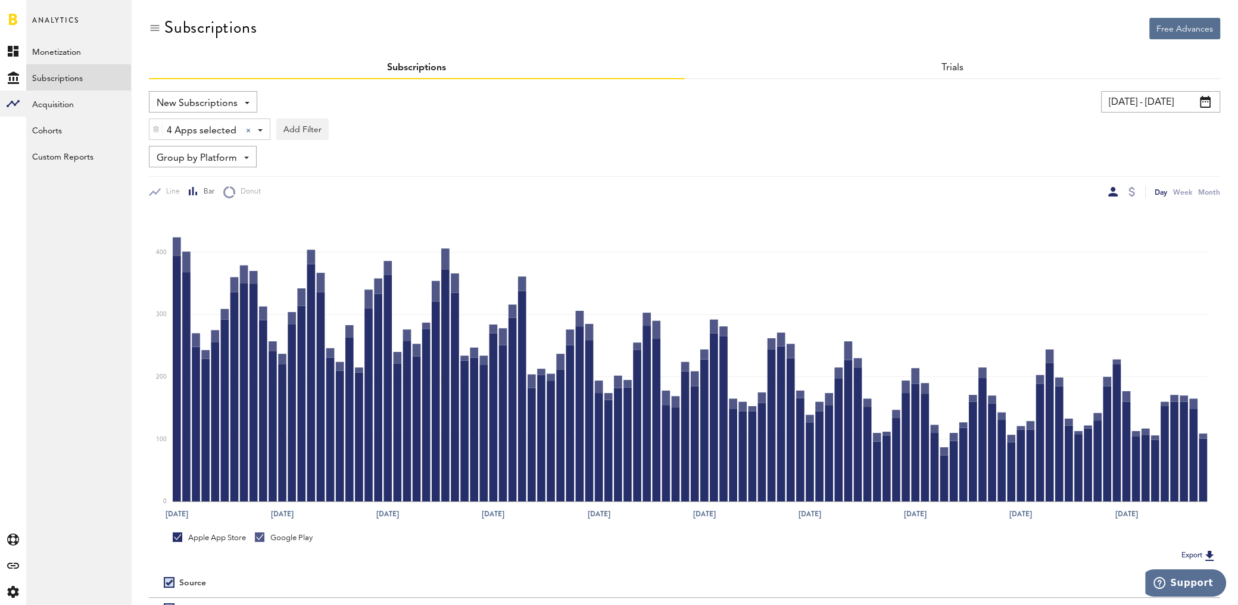
click at [17, 24] on link at bounding box center [13, 19] width 8 height 12
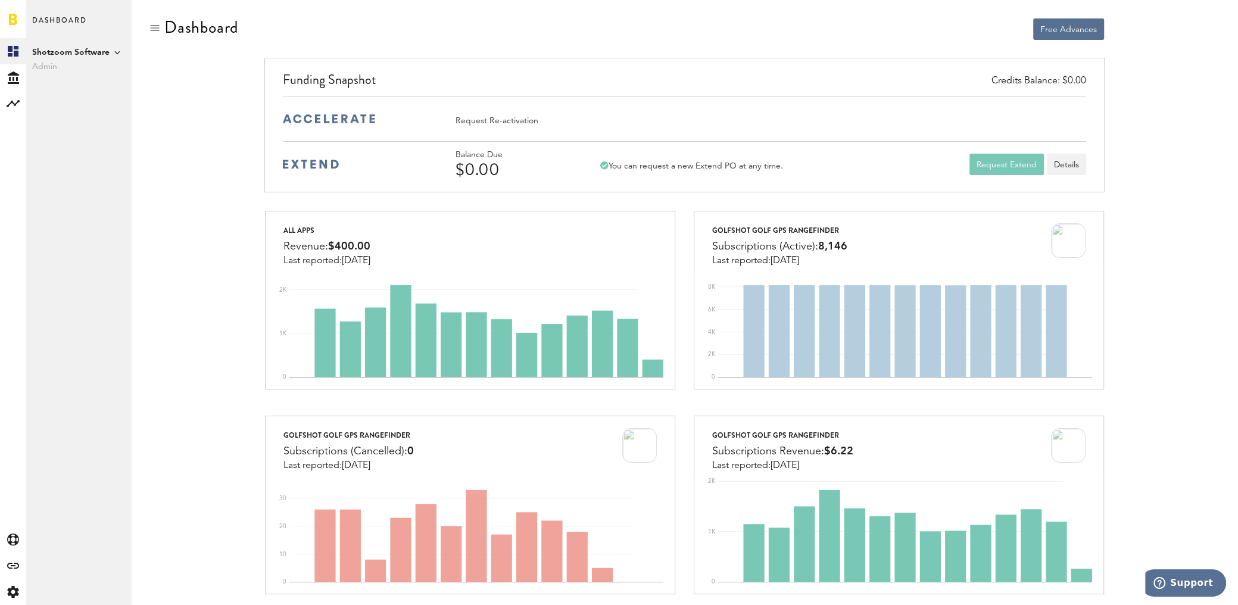
click at [68, 55] on span "Shotzoom Software" at bounding box center [78, 52] width 93 height 14
click at [158, 63] on link "Golfshot" at bounding box center [184, 64] width 93 height 21
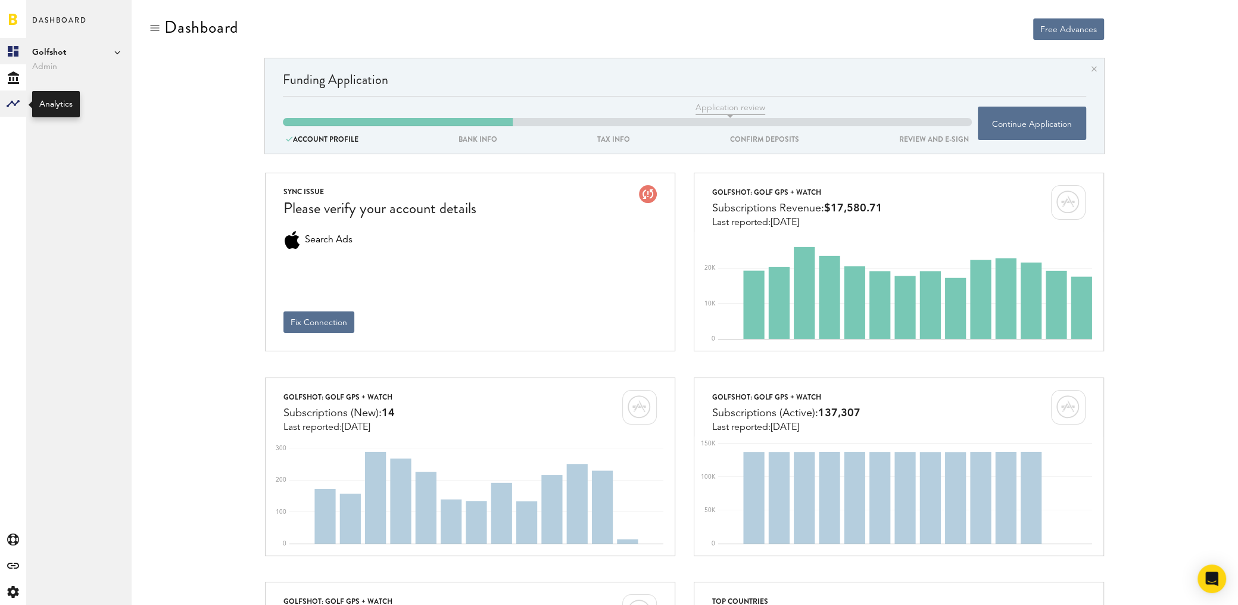
click at [21, 98] on div at bounding box center [13, 103] width 26 height 26
click at [60, 74] on link "Subscriptions" at bounding box center [78, 77] width 105 height 26
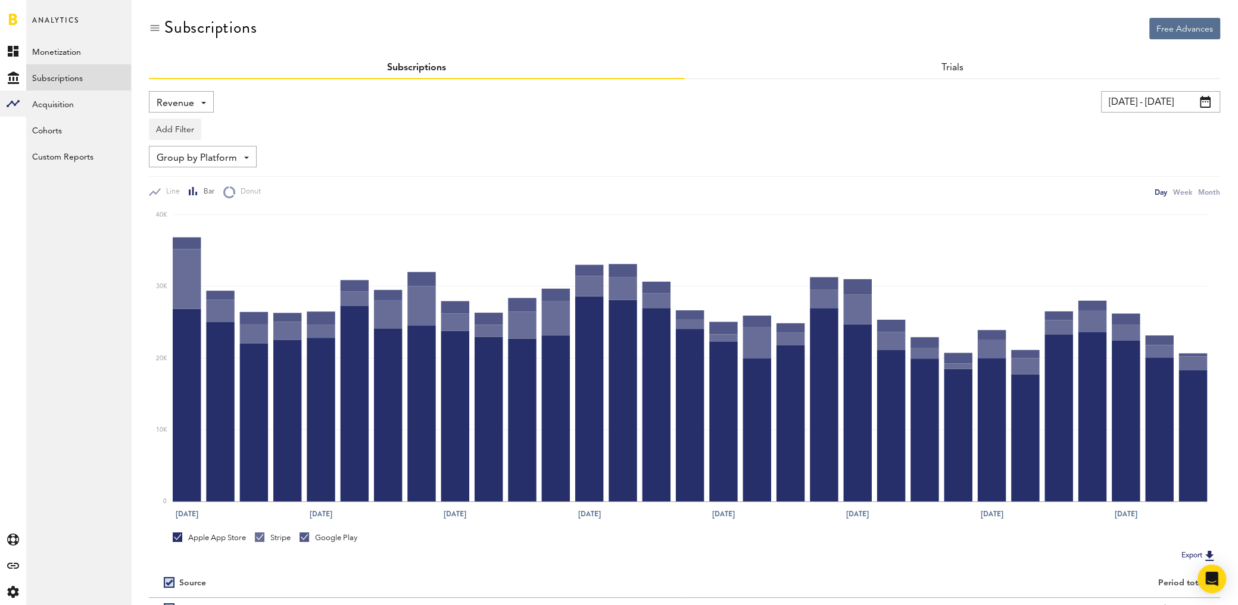
click at [167, 105] on span "Revenue" at bounding box center [176, 103] width 38 height 20
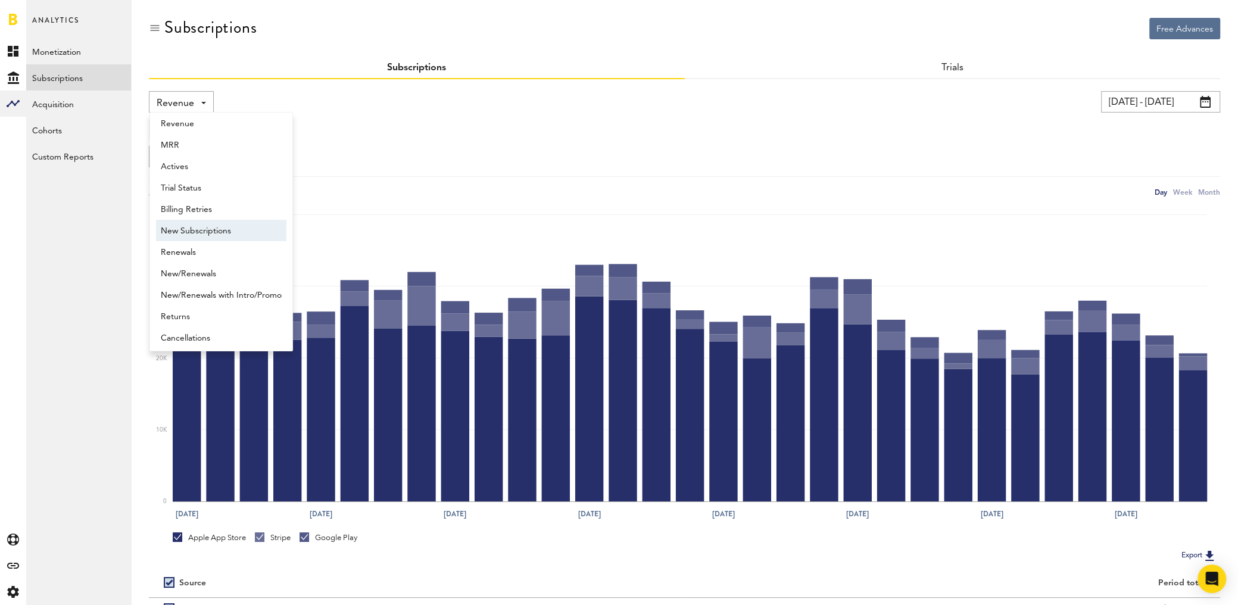
click at [213, 226] on span "New Subscriptions" at bounding box center [221, 231] width 121 height 20
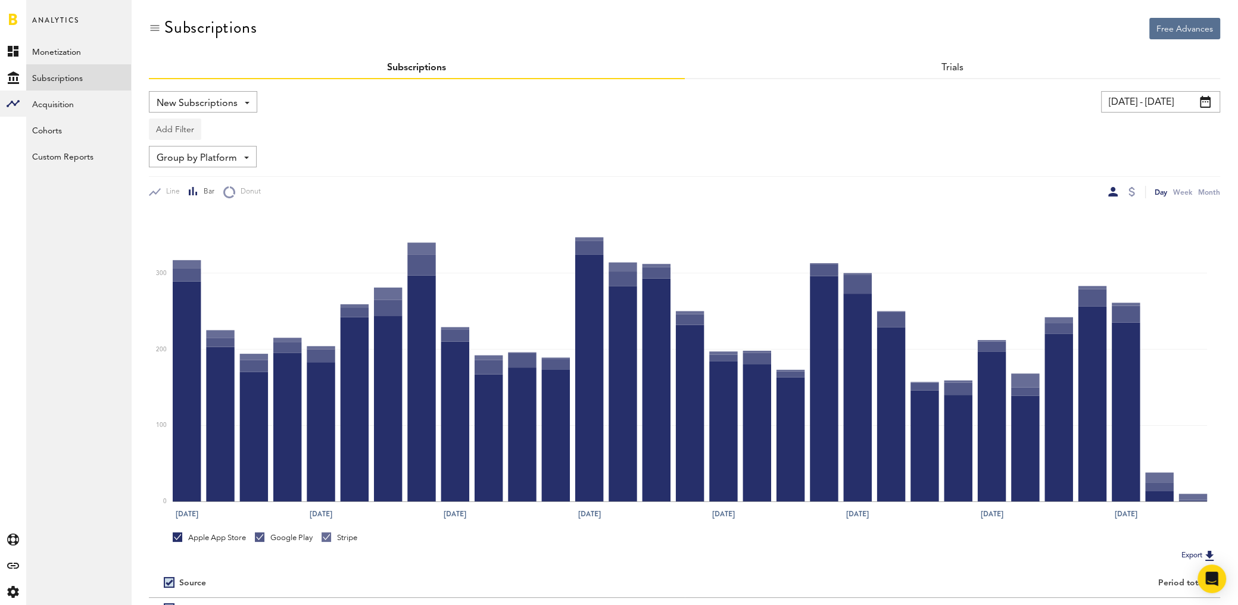
click at [180, 130] on button "Add Filter" at bounding box center [175, 128] width 52 height 21
click at [189, 179] on li "Apps" at bounding box center [203, 181] width 96 height 21
click at [194, 132] on div "Apps" at bounding box center [193, 131] width 52 height 20
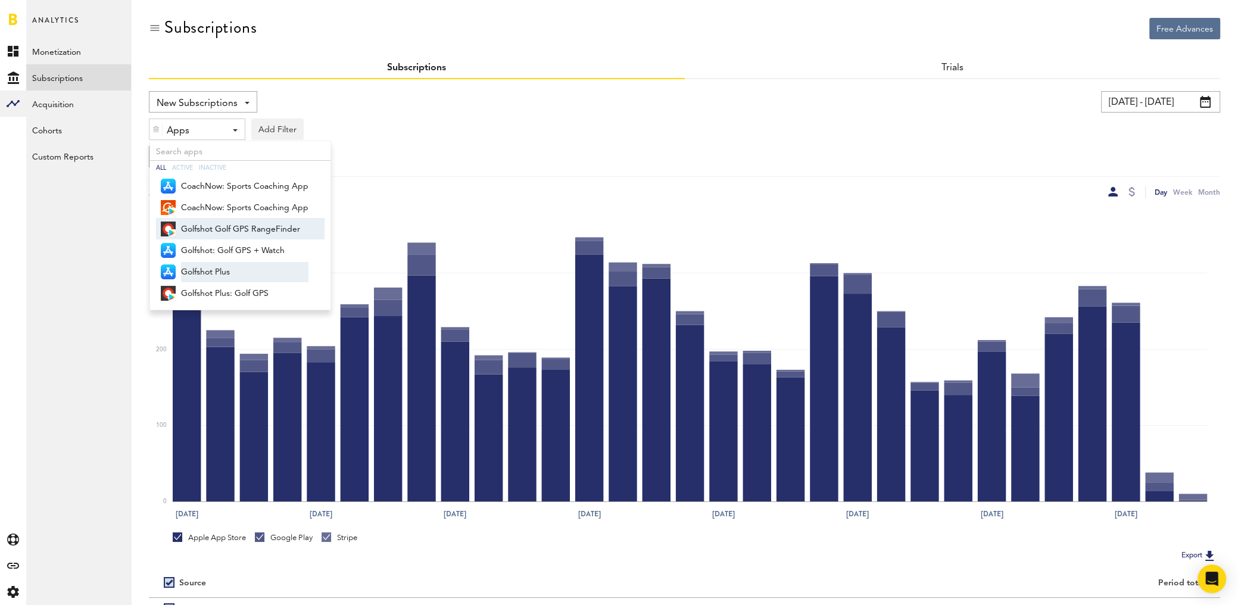
click at [211, 246] on span "Golfshot: Golf GPS + Watch" at bounding box center [244, 251] width 127 height 20
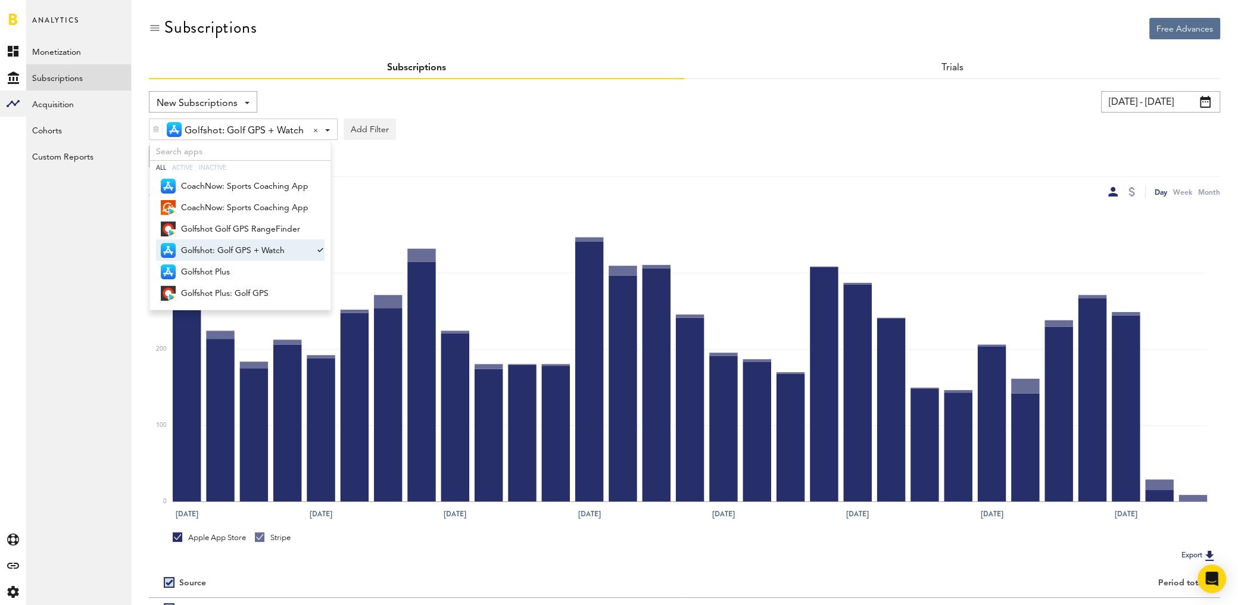
click at [204, 241] on span "Golfshot: Golf GPS + Watch" at bounding box center [244, 251] width 127 height 20
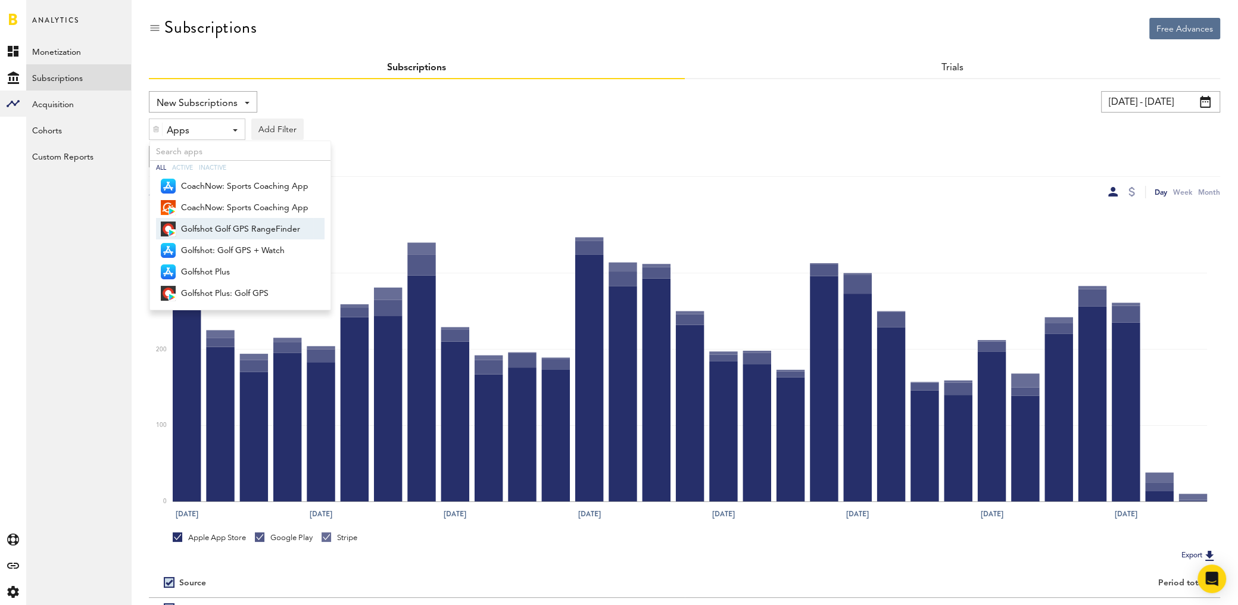
click at [203, 225] on span "Golfshot Golf GPS RangeFinder" at bounding box center [244, 229] width 127 height 20
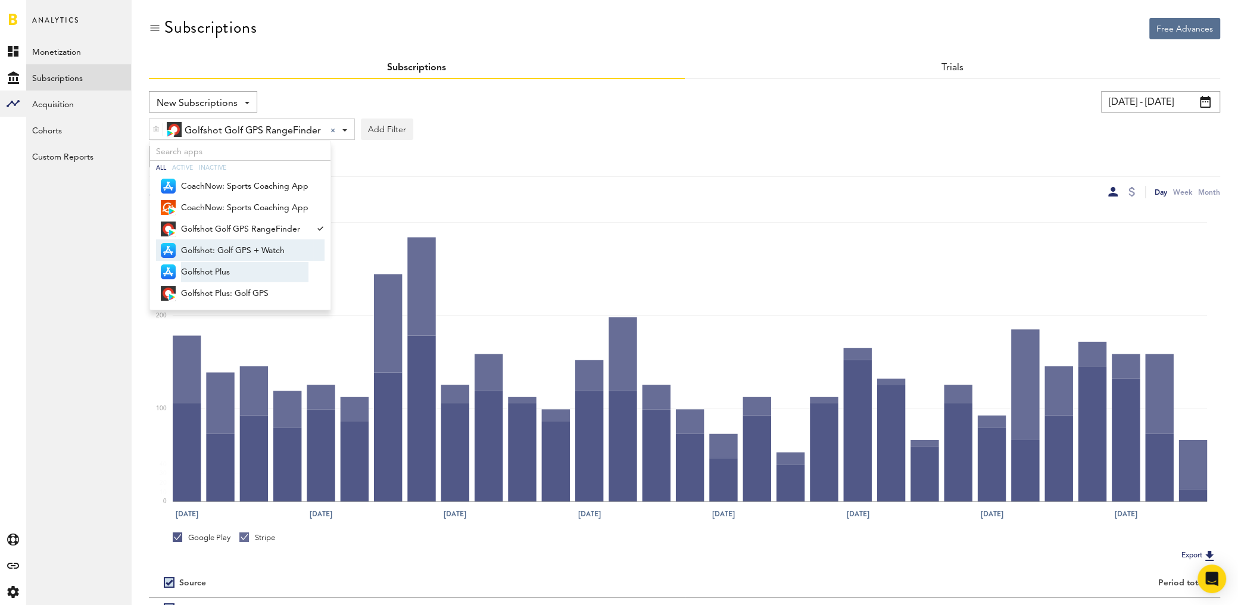
drag, startPoint x: 212, startPoint y: 248, endPoint x: 216, endPoint y: 269, distance: 21.1
click at [212, 249] on span "Golfshot: Golf GPS + Watch" at bounding box center [244, 251] width 127 height 20
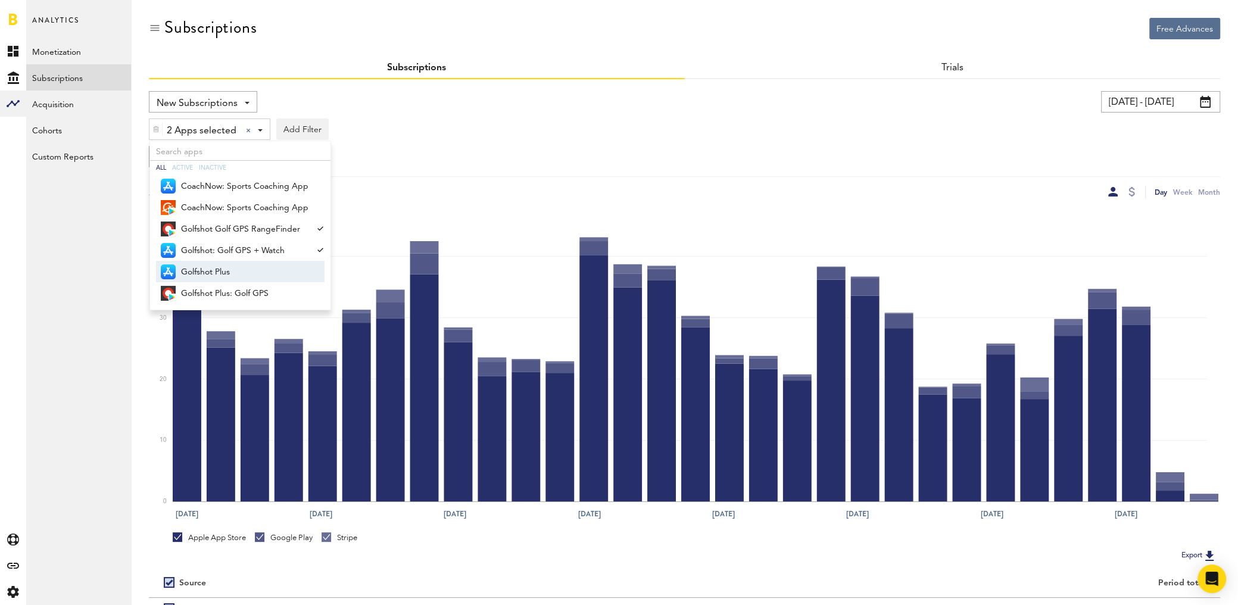
drag, startPoint x: 215, startPoint y: 268, endPoint x: 218, endPoint y: 274, distance: 7.2
click at [215, 268] on span "Golfshot Plus" at bounding box center [244, 272] width 127 height 20
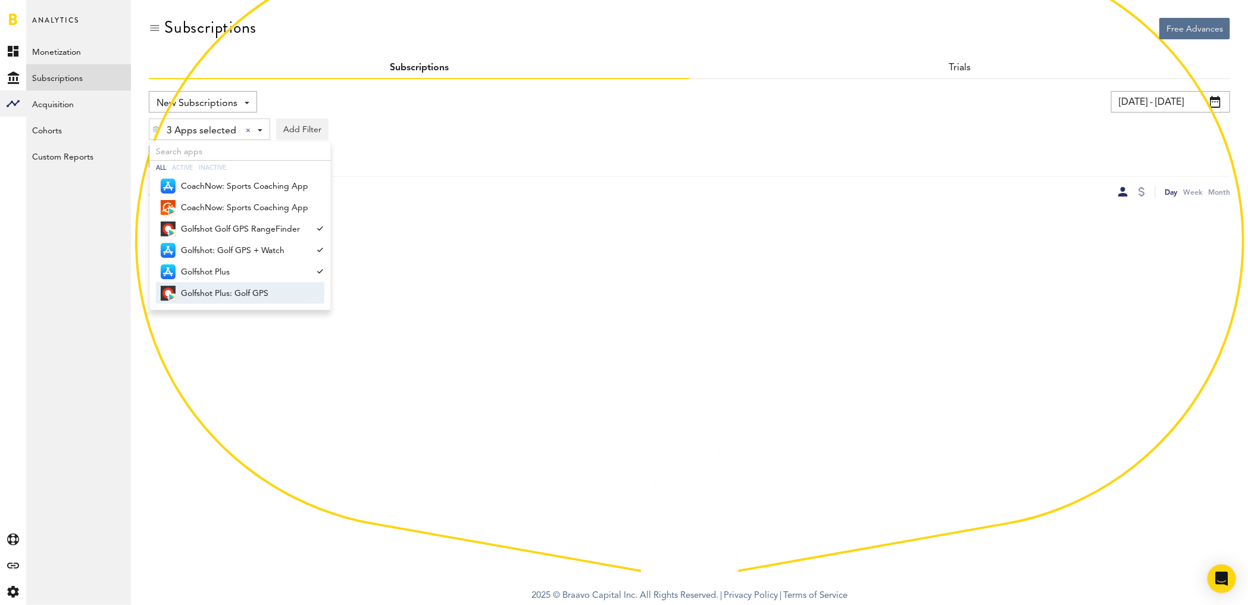
click at [228, 287] on span "Golfshot Plus: Golf GPS" at bounding box center [244, 293] width 127 height 20
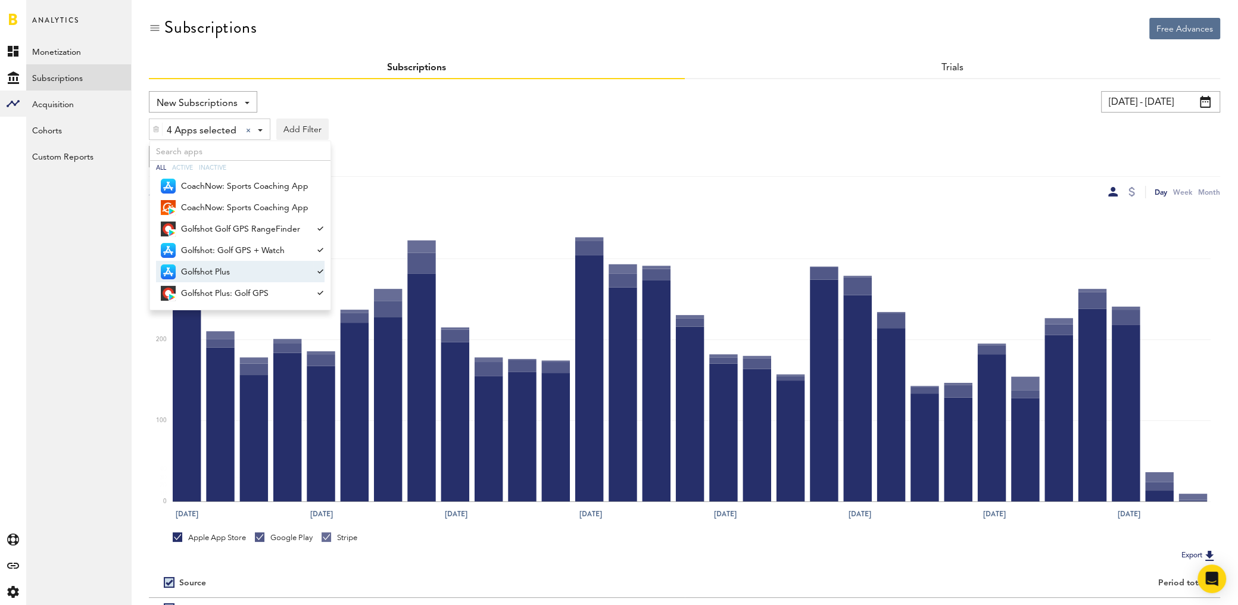
click at [449, 115] on div "4 Apps selected 4 Apps selected All Active Inactive CoachNow: Sports Coaching A…" at bounding box center [684, 126] width 1071 height 27
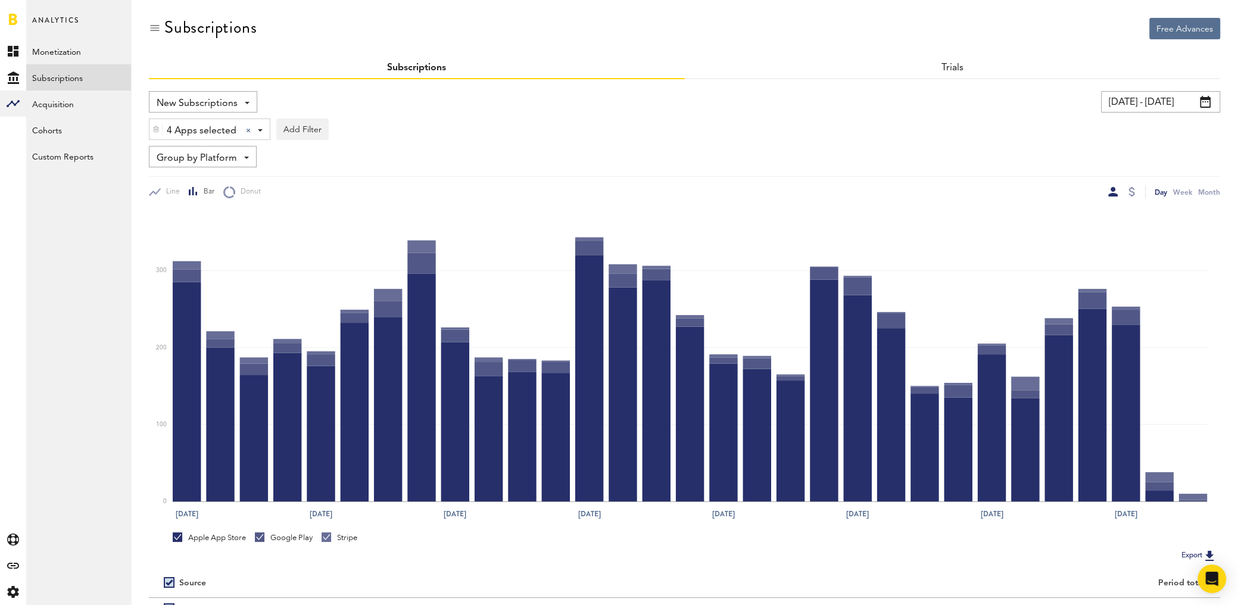
click at [1145, 101] on input "[DATE] - [DATE]" at bounding box center [1160, 101] width 119 height 21
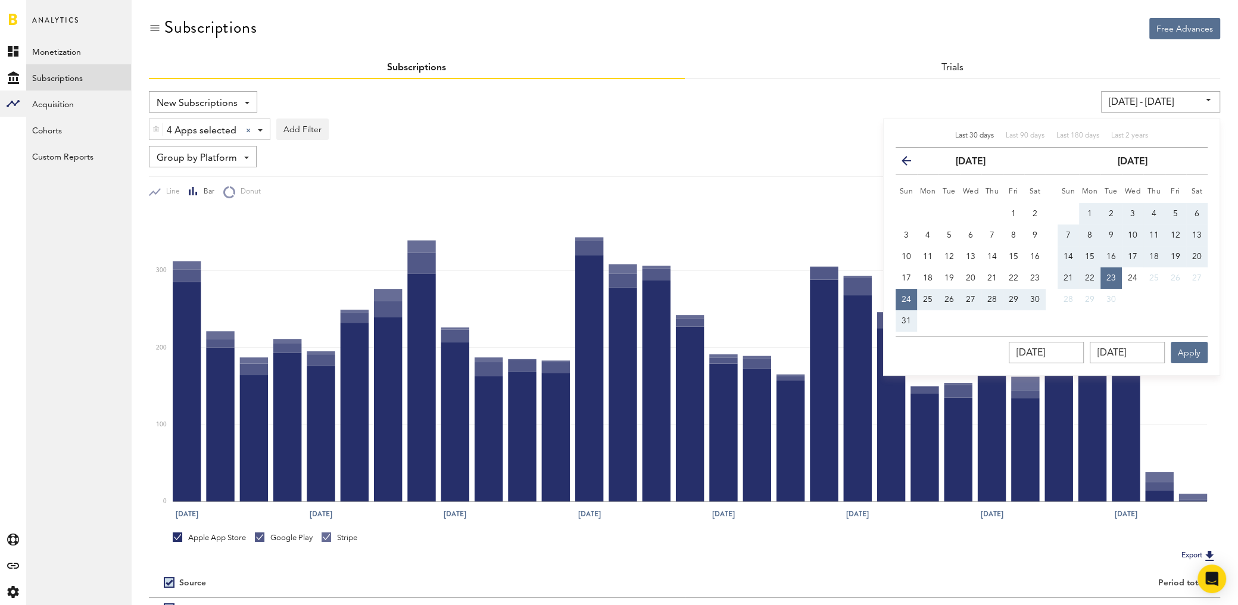
click at [911, 163] on icon "button" at bounding box center [911, 163] width 0 height 0
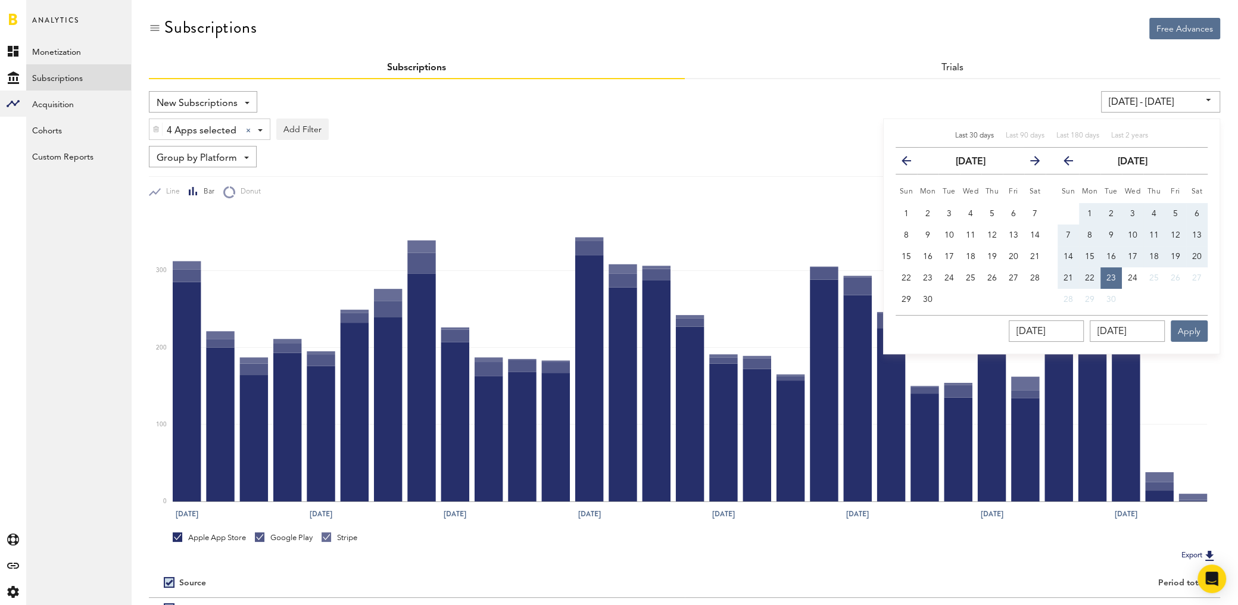
click at [911, 163] on icon "button" at bounding box center [911, 163] width 0 height 0
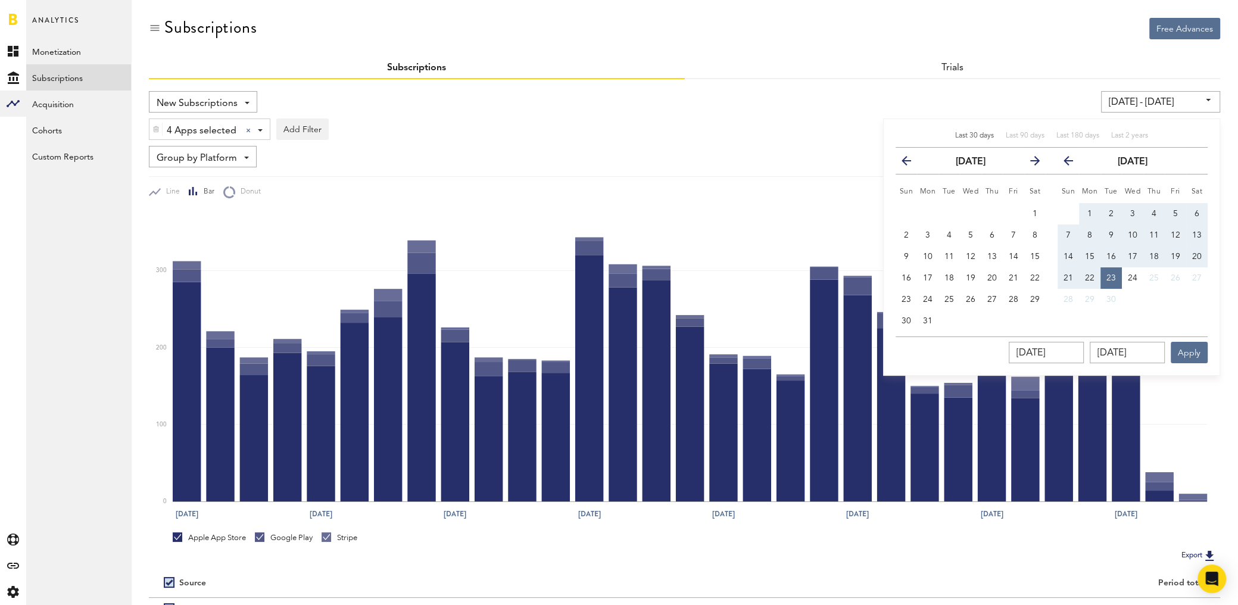
click at [911, 163] on icon "button" at bounding box center [911, 163] width 0 height 0
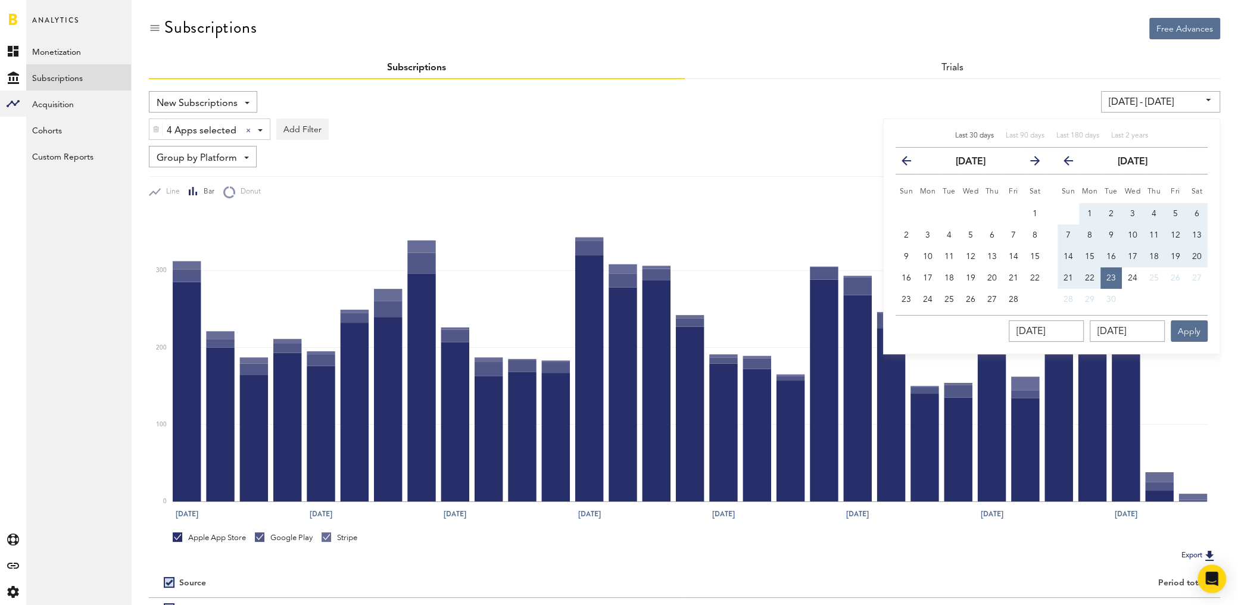
click at [911, 163] on icon "button" at bounding box center [911, 163] width 0 height 0
click at [996, 257] on span "17" at bounding box center [992, 256] width 10 height 8
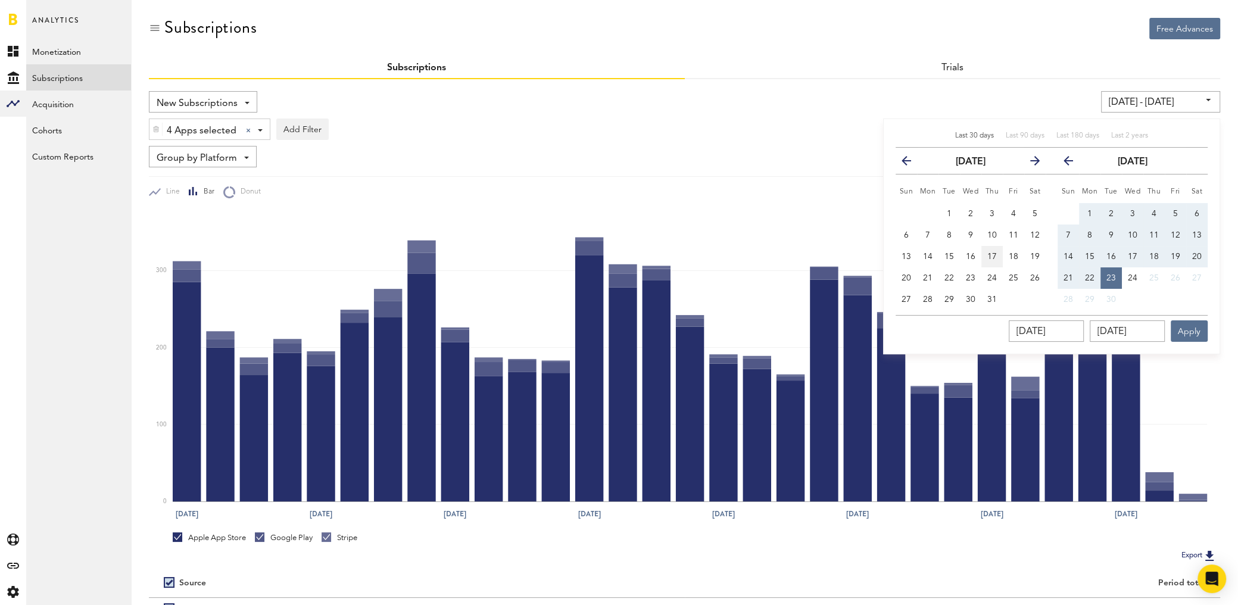
type input "[DATE] - [DATE]"
type input "[DATE]"
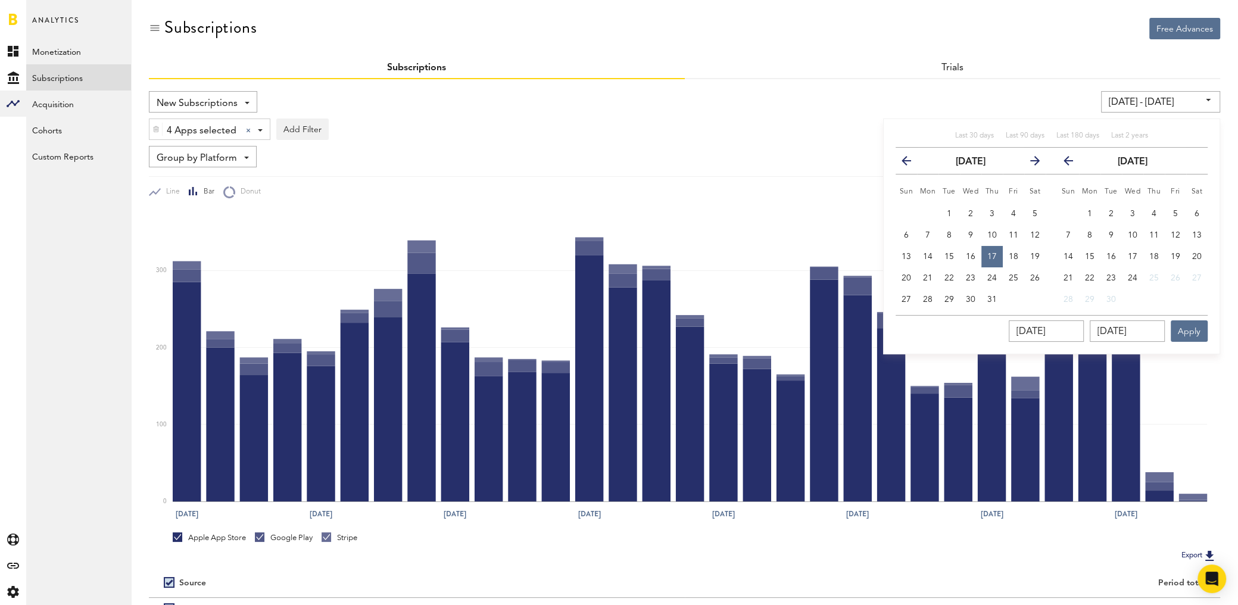
click at [1073, 163] on icon "button" at bounding box center [1073, 163] width 0 height 0
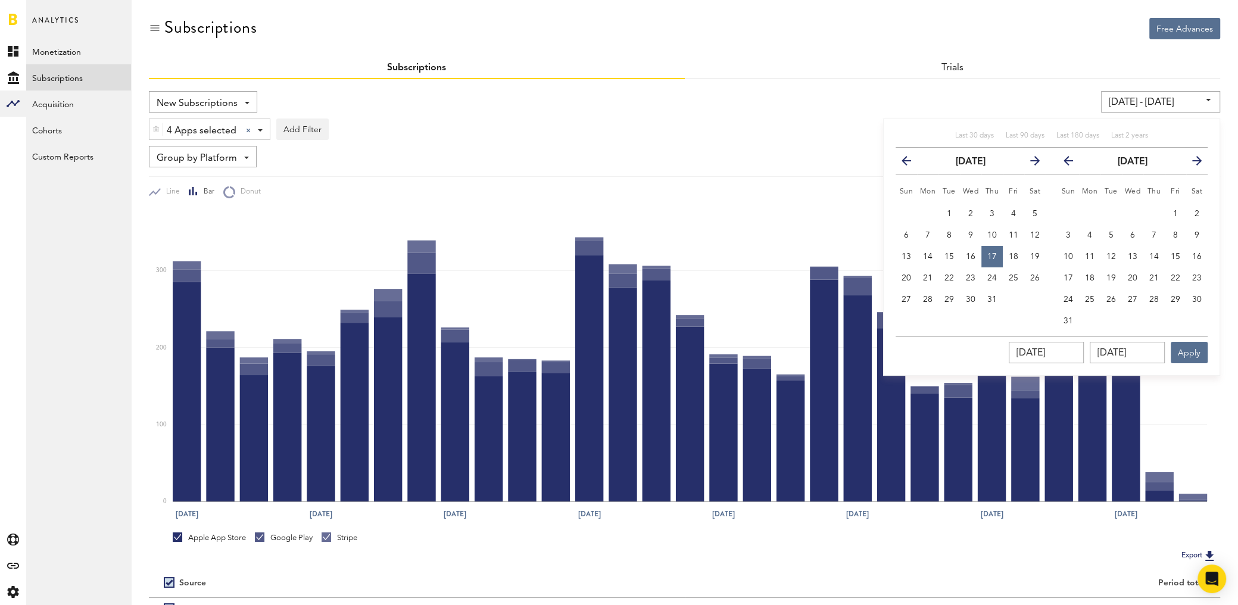
click at [1073, 163] on icon "button" at bounding box center [1073, 163] width 0 height 0
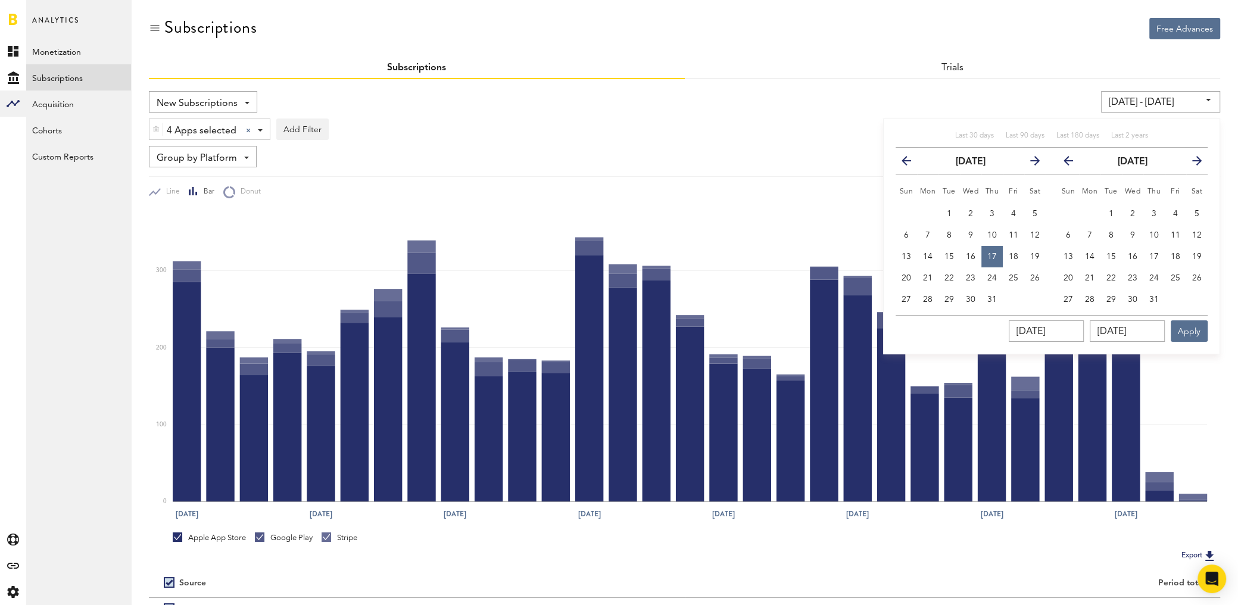
click at [1073, 163] on icon "button" at bounding box center [1073, 163] width 0 height 0
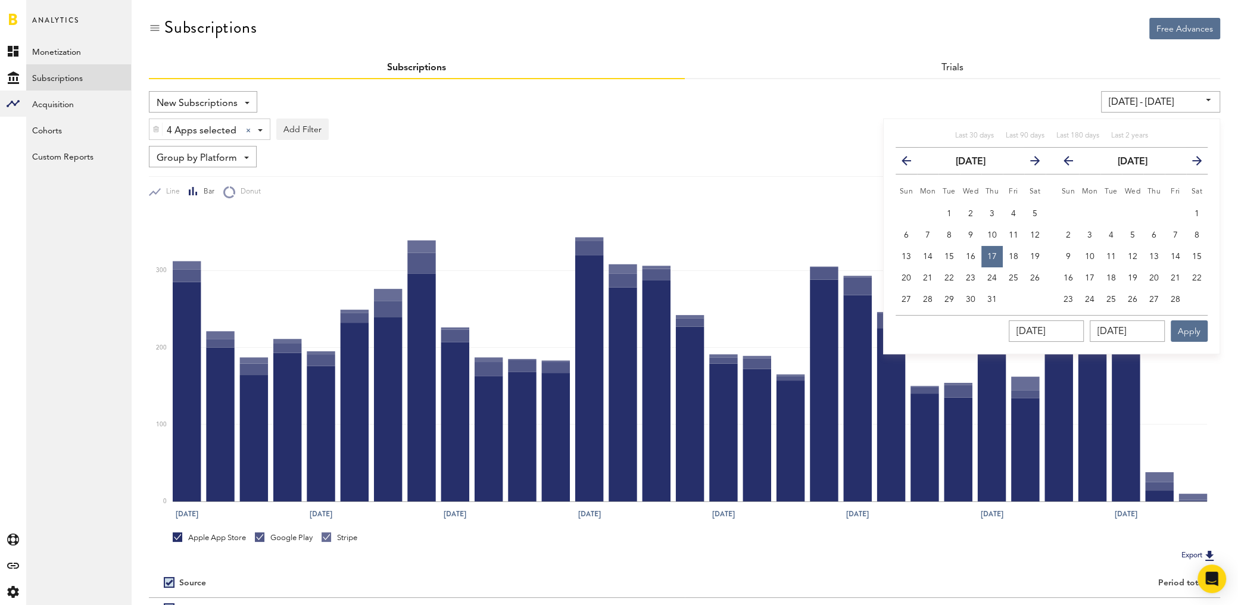
click at [1073, 163] on icon "button" at bounding box center [1073, 163] width 0 height 0
click at [1070, 162] on th "previous" at bounding box center [1061, 161] width 33 height 27
click at [911, 163] on icon "button" at bounding box center [911, 163] width 0 height 0
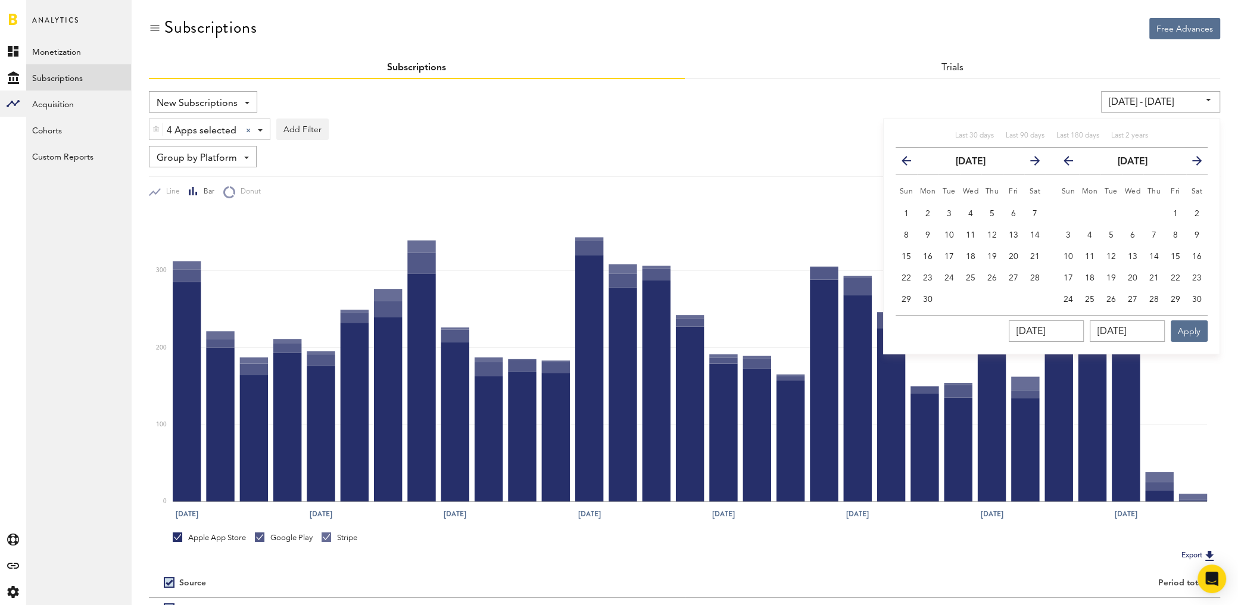
click at [911, 163] on icon "button" at bounding box center [911, 163] width 0 height 0
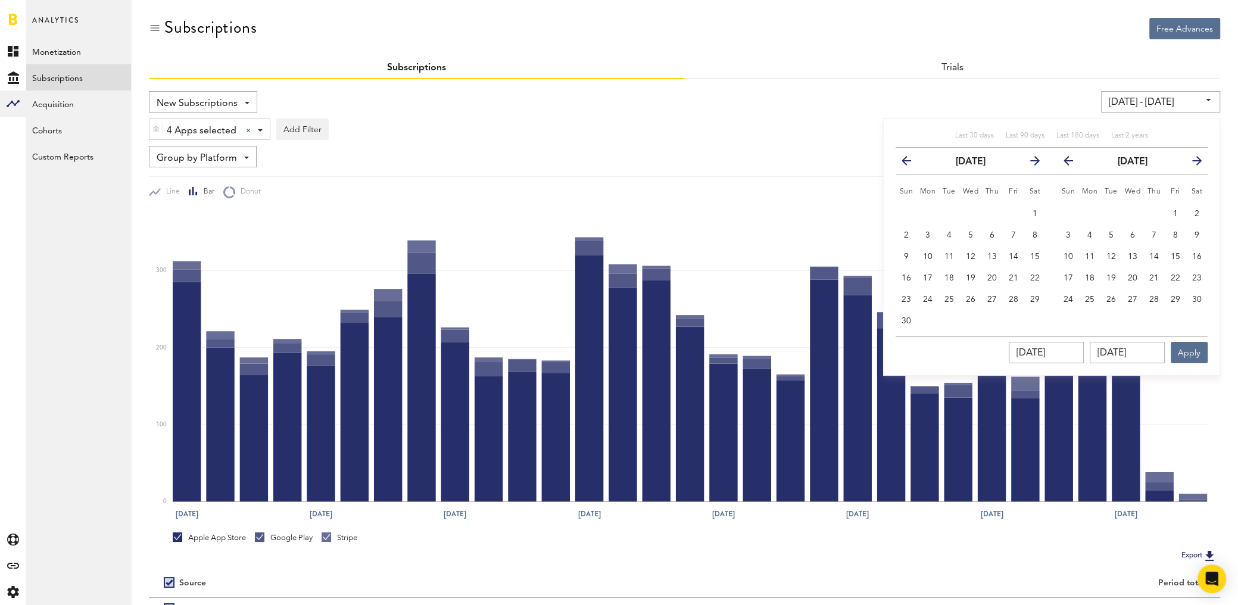
click at [911, 163] on icon "button" at bounding box center [911, 163] width 0 height 0
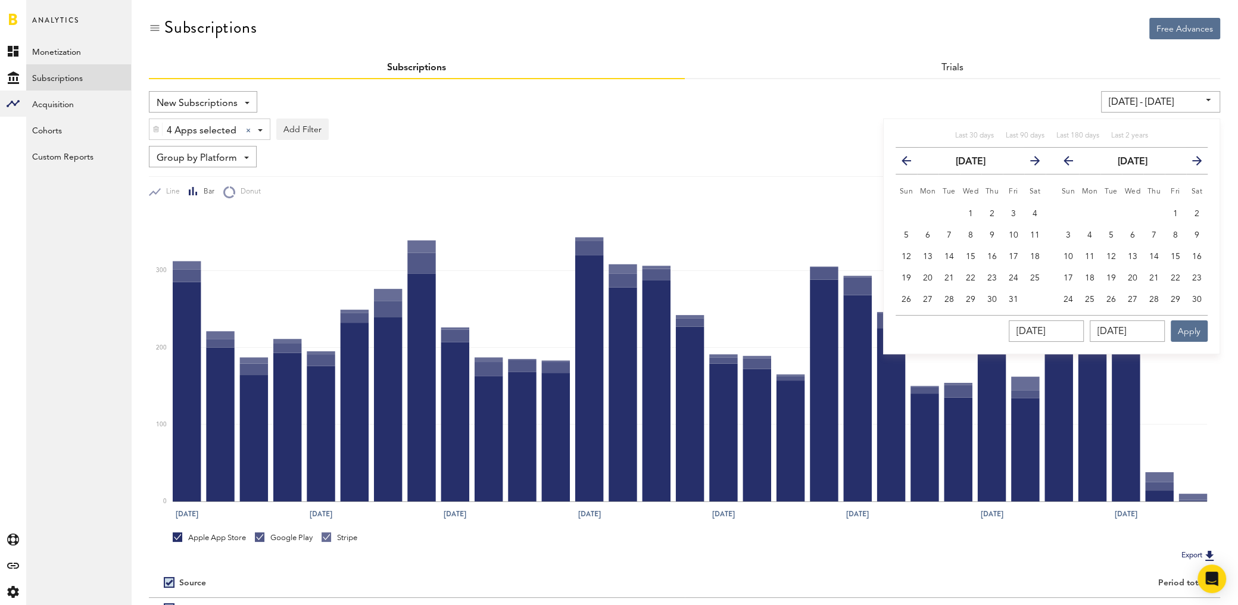
click at [911, 163] on icon "button" at bounding box center [911, 163] width 0 height 0
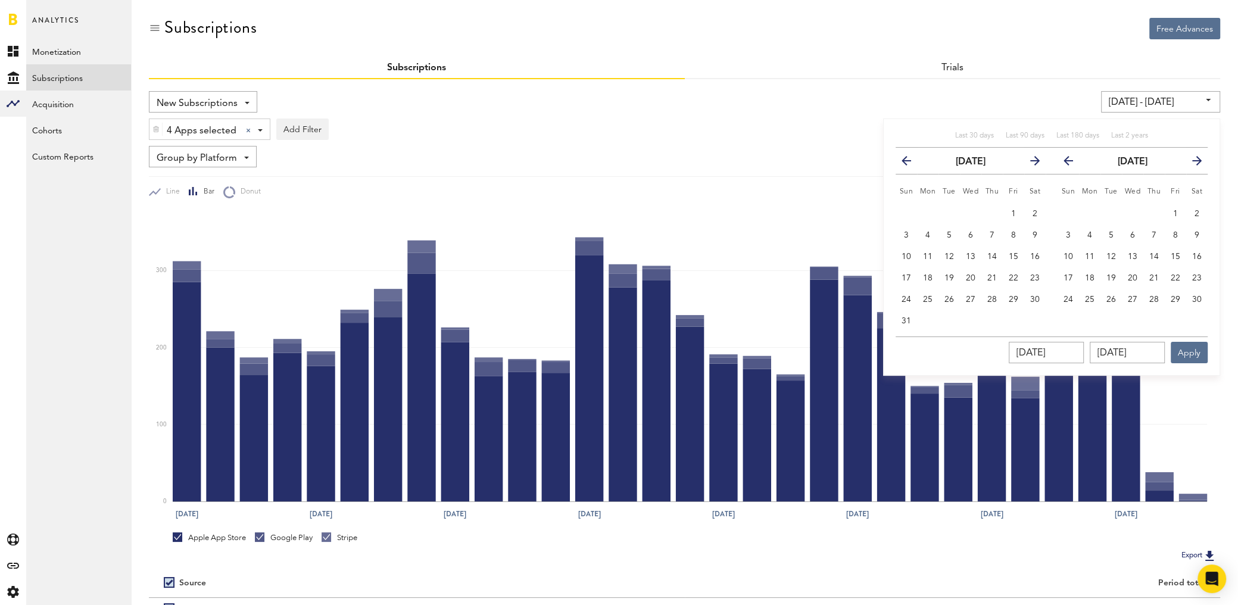
click at [911, 163] on icon "button" at bounding box center [911, 163] width 0 height 0
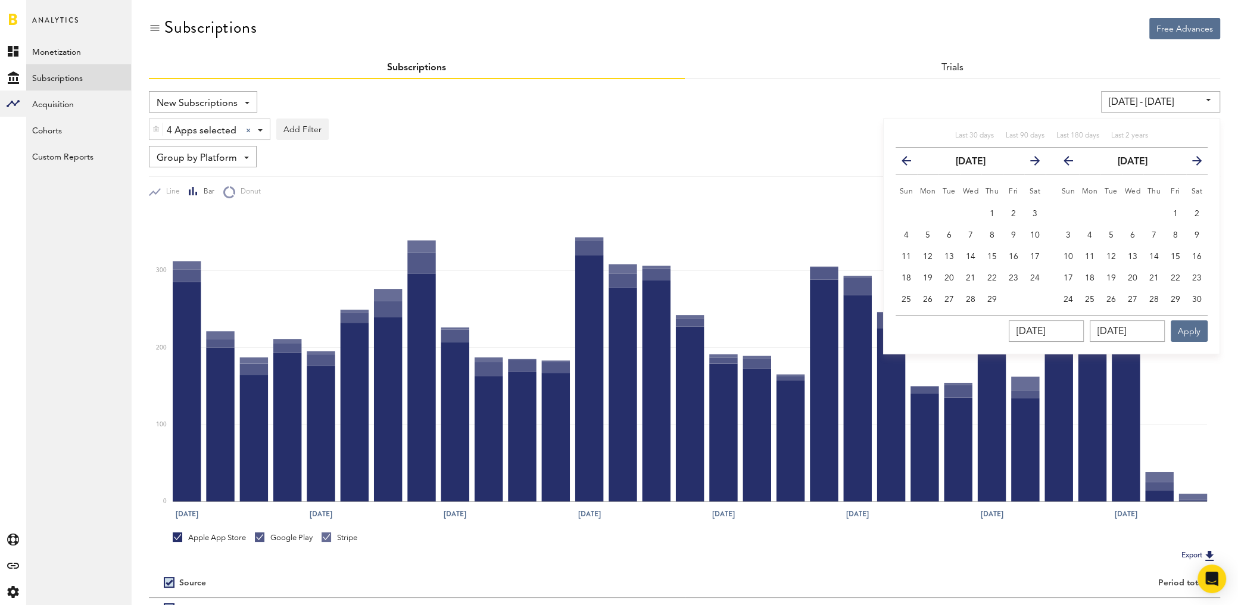
click at [911, 163] on icon "button" at bounding box center [911, 163] width 0 height 0
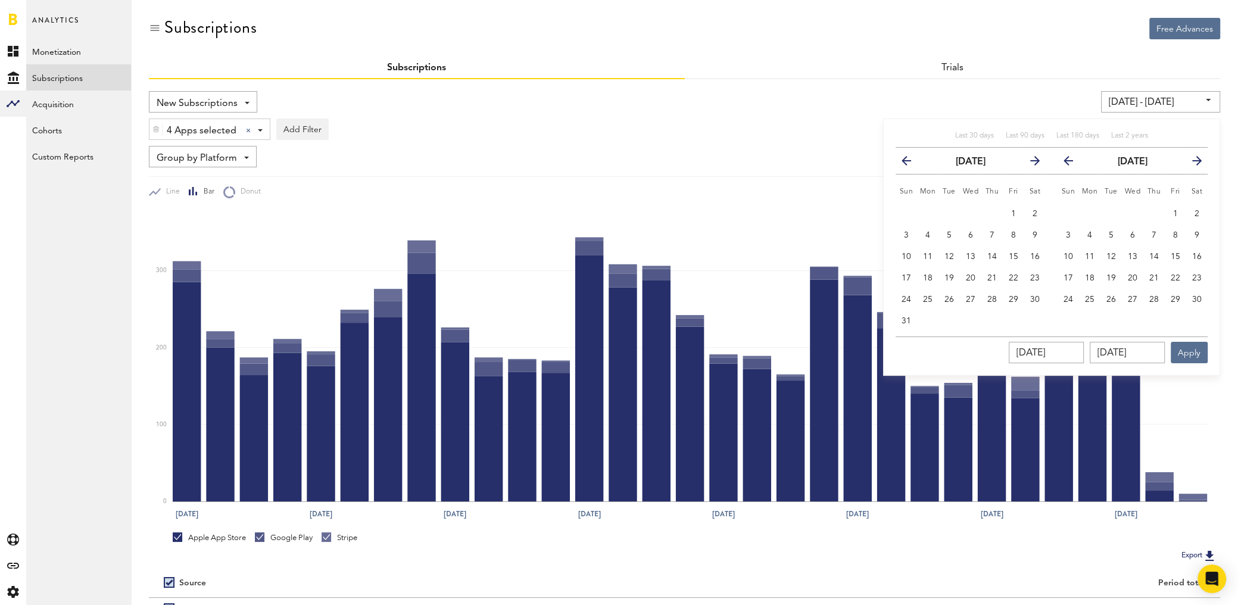
click at [911, 163] on icon "button" at bounding box center [911, 163] width 0 height 0
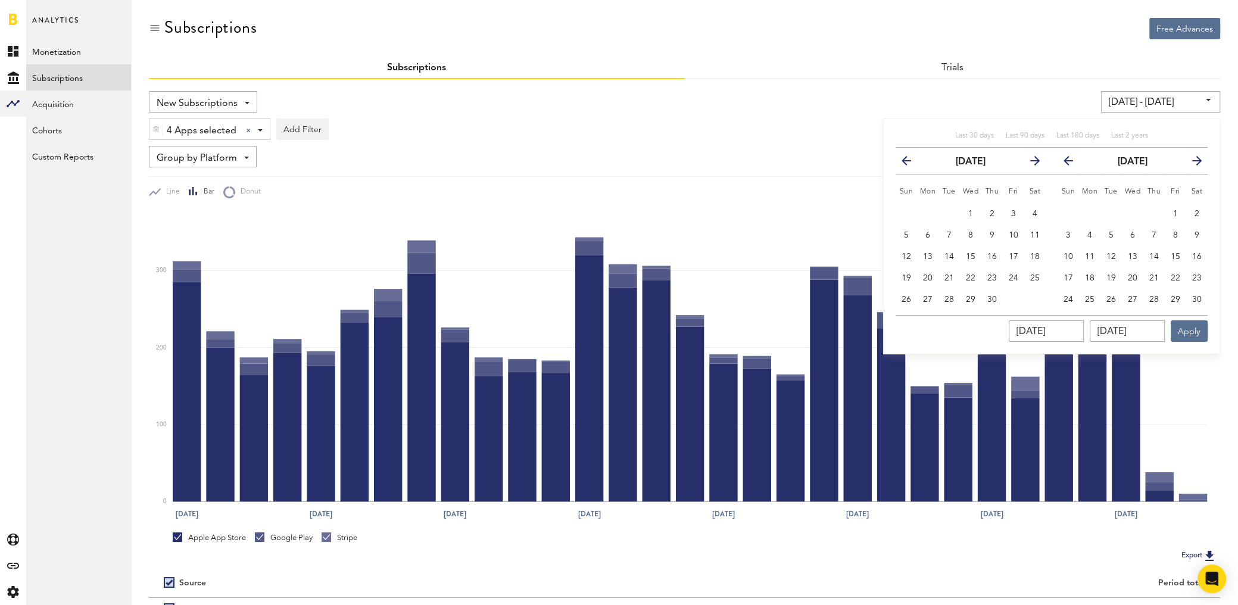
click at [911, 163] on icon "button" at bounding box center [911, 163] width 0 height 0
click at [947, 255] on span "17" at bounding box center [949, 256] width 10 height 8
type input "[DATE] - [DATE]"
type input "[DATE]"
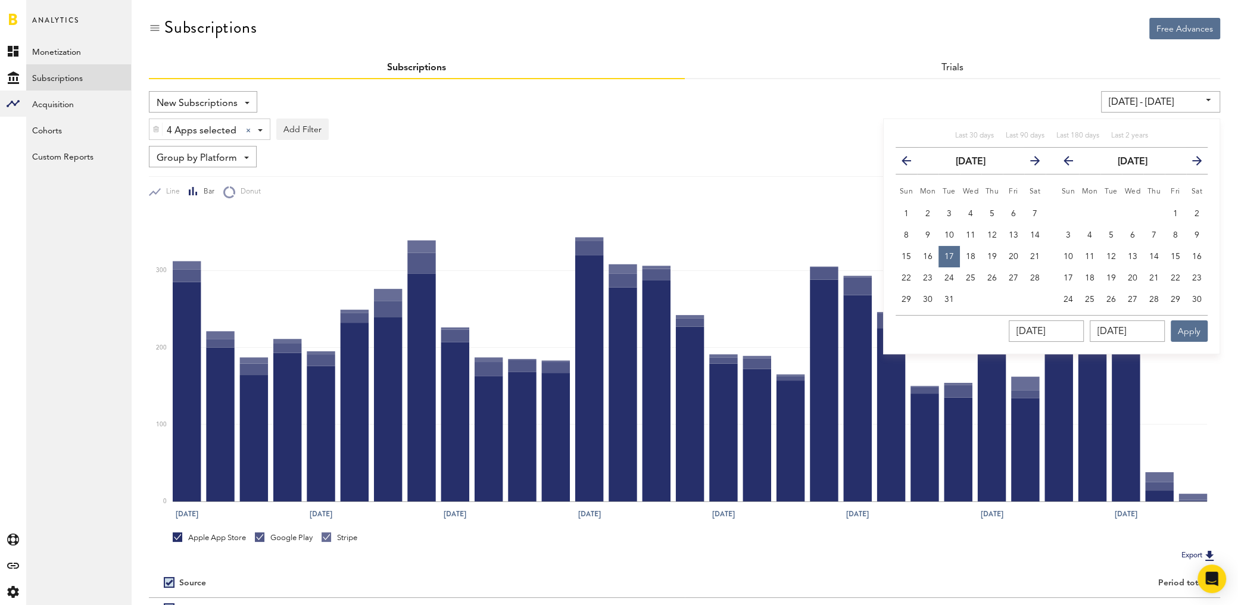
click at [1073, 163] on icon "button" at bounding box center [1073, 163] width 0 height 0
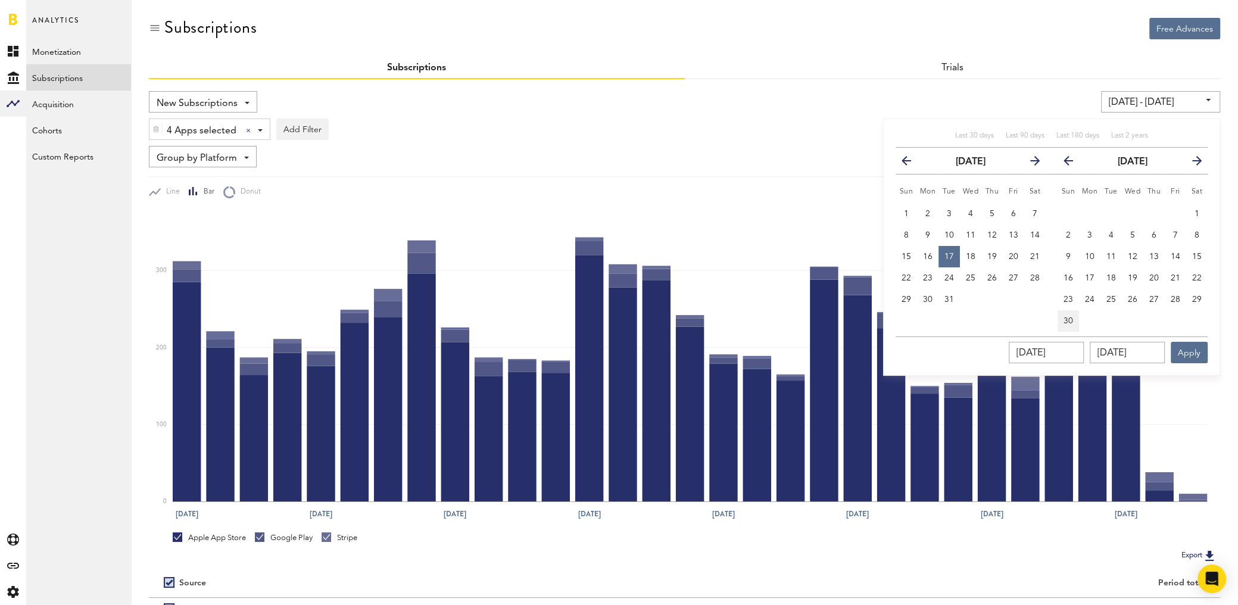
click at [1067, 323] on span "30" at bounding box center [1068, 321] width 10 height 8
type input "[DATE] - [DATE]"
type input "[DATE]"
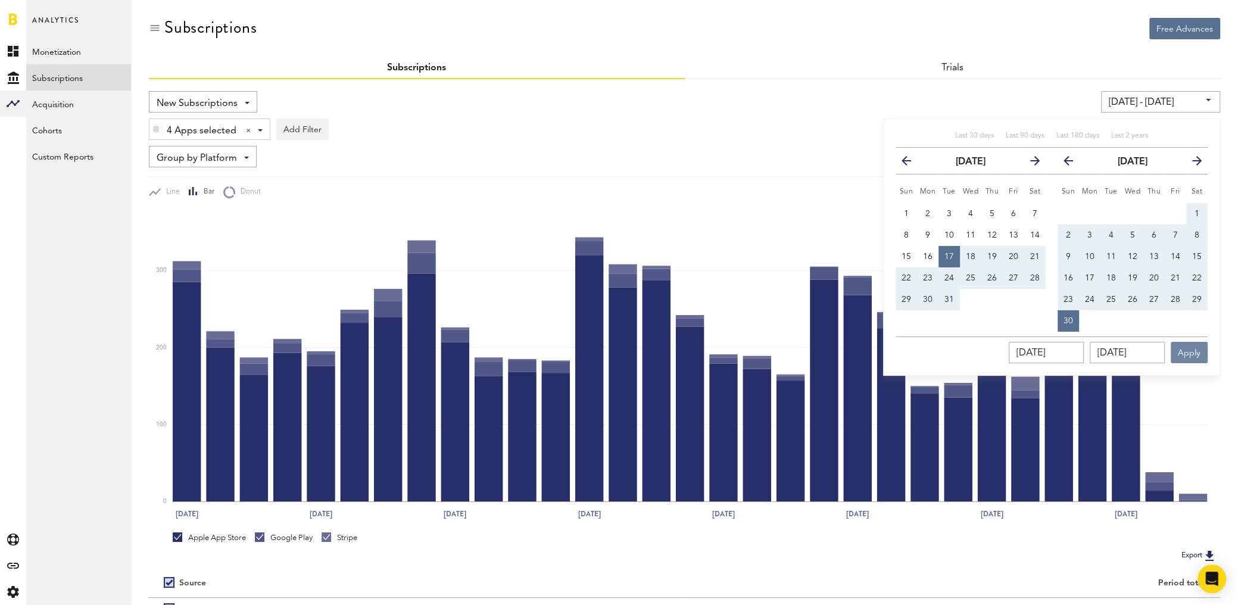
click at [1188, 348] on button "Apply" at bounding box center [1188, 352] width 37 height 21
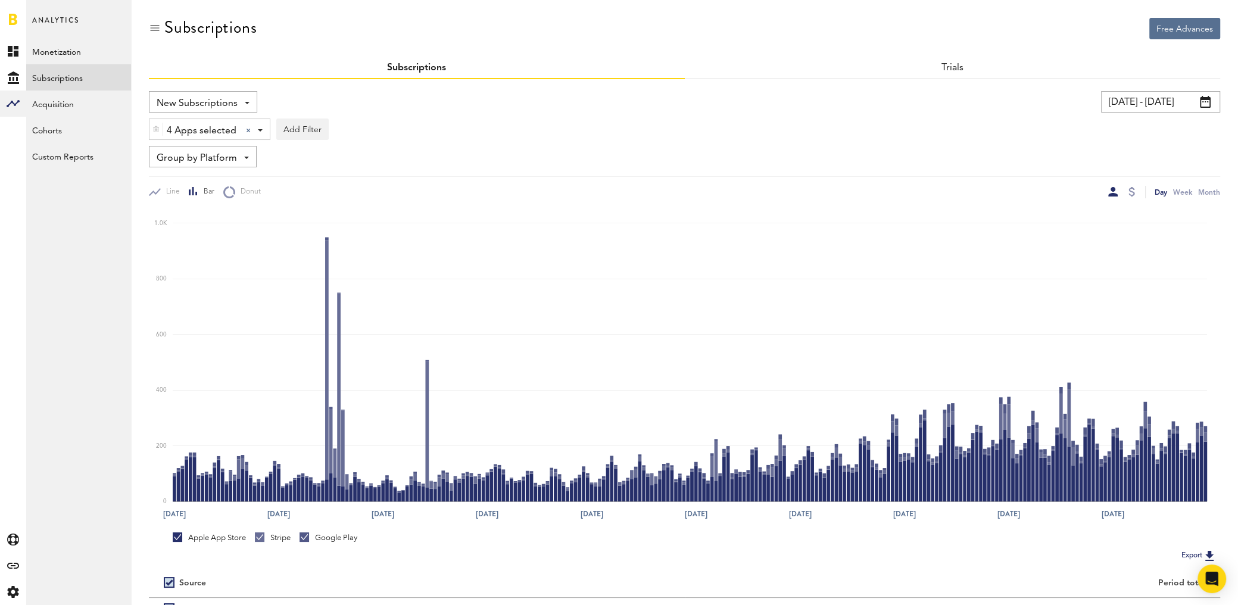
click at [1118, 105] on input "[DATE] - [DATE]" at bounding box center [1160, 101] width 119 height 21
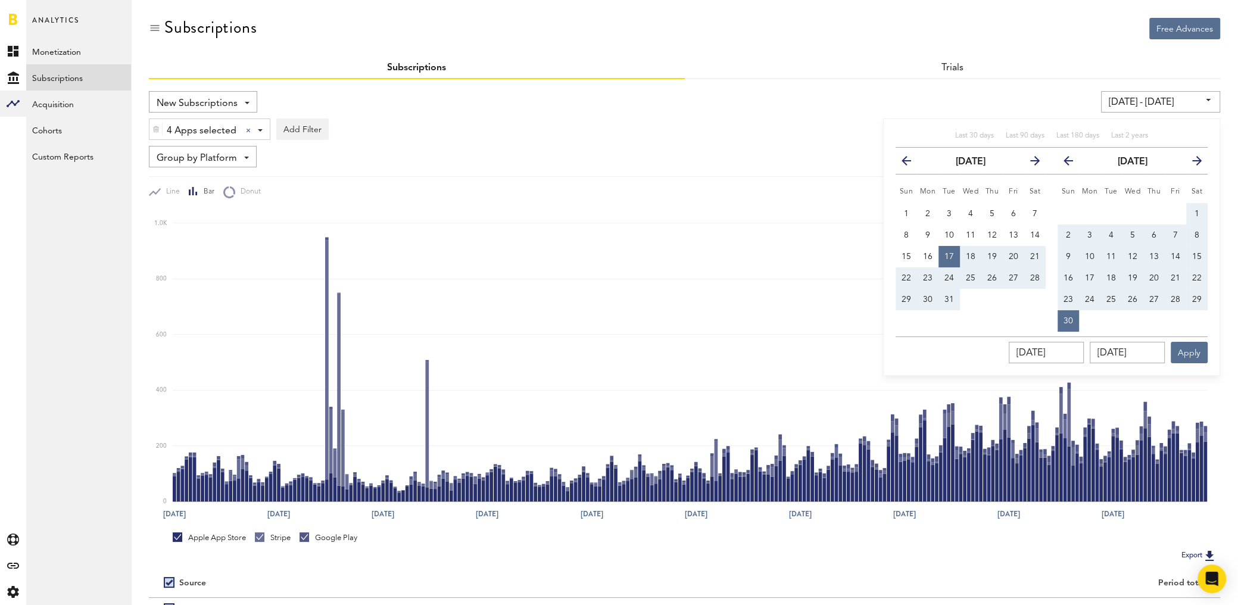
click at [911, 163] on icon "button" at bounding box center [911, 163] width 0 height 0
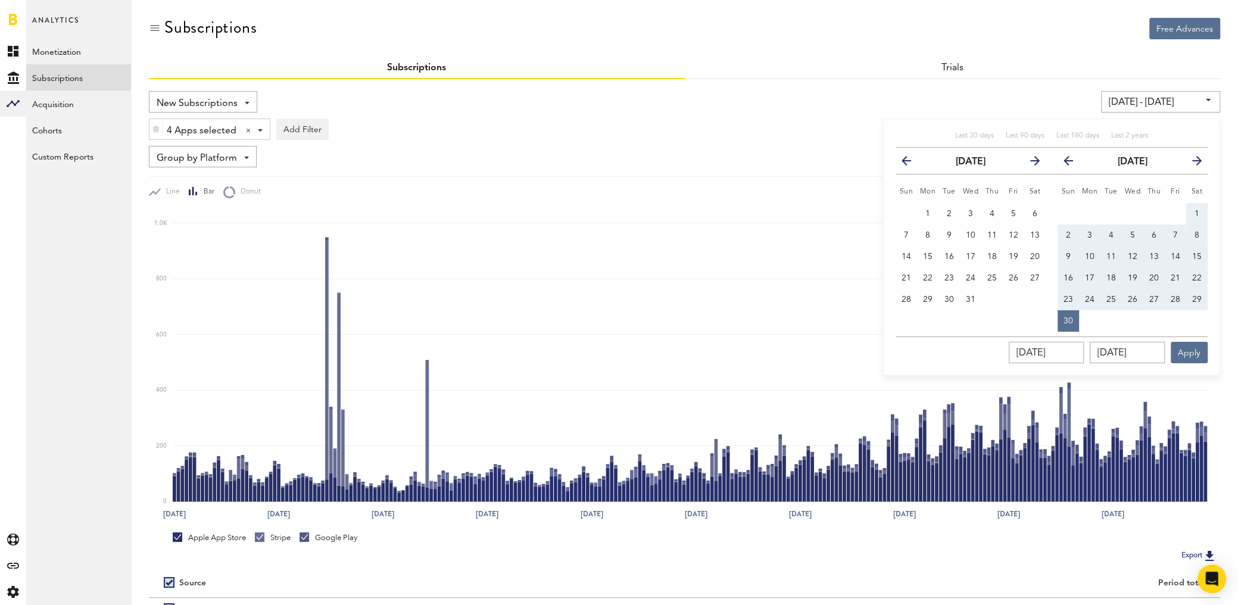
click at [911, 158] on button "previous" at bounding box center [910, 160] width 21 height 17
click at [1030, 163] on icon "button" at bounding box center [1030, 163] width 0 height 0
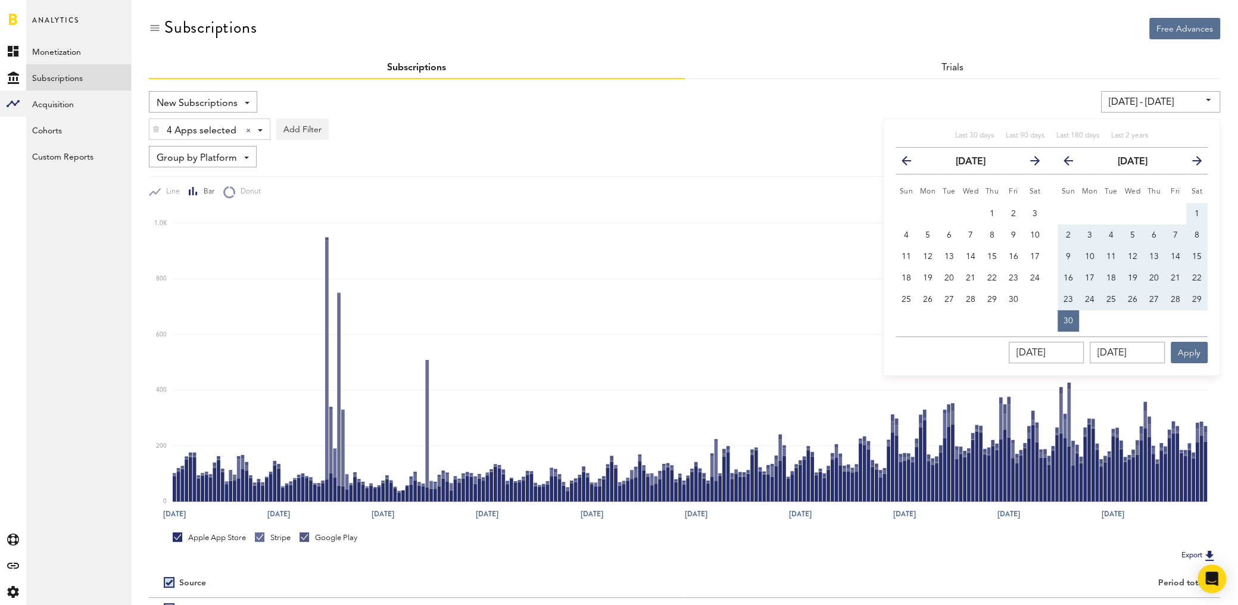
click at [1030, 163] on icon "button" at bounding box center [1030, 163] width 0 height 0
click at [1031, 211] on button "1" at bounding box center [1034, 213] width 21 height 21
type input "[DATE] - [DATE]"
type input "[DATE]"
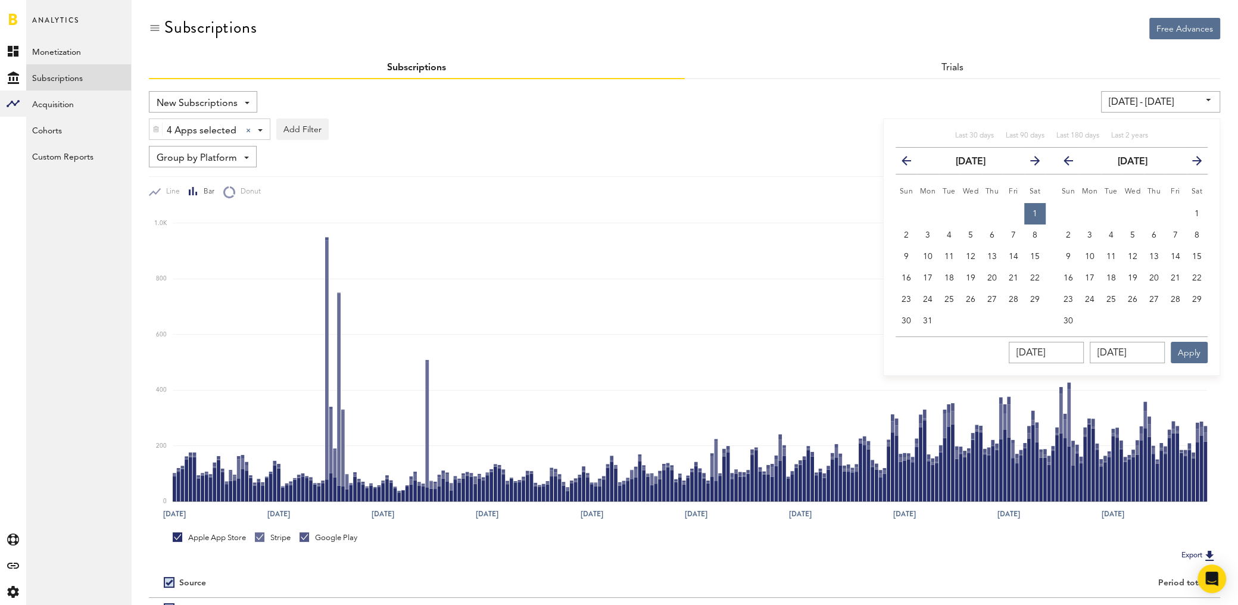
click at [1073, 163] on icon "button" at bounding box center [1073, 163] width 0 height 0
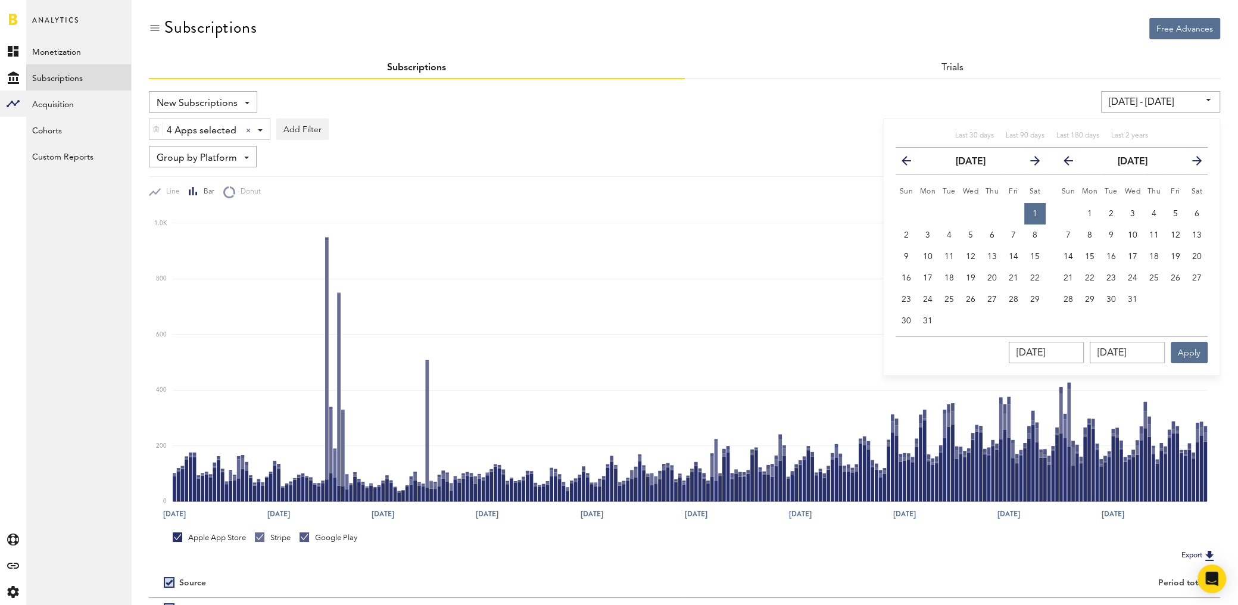
click at [1073, 163] on icon "button" at bounding box center [1073, 163] width 0 height 0
click at [1091, 254] on span "16" at bounding box center [1090, 256] width 10 height 8
type input "[DATE] - [DATE]"
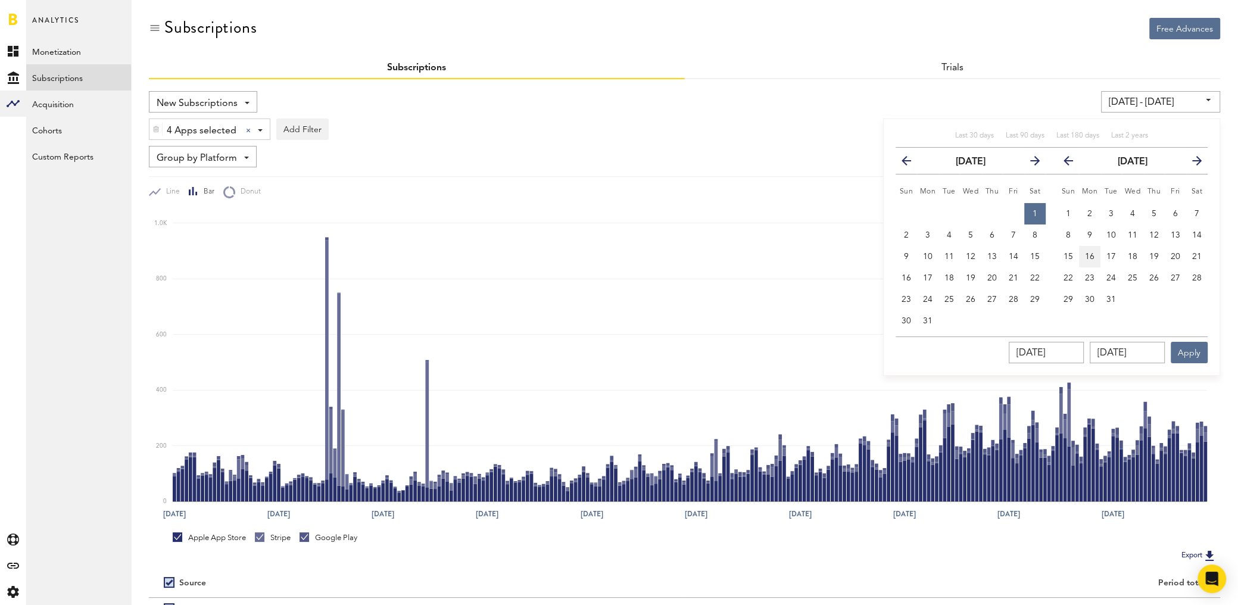
type input "[DATE]"
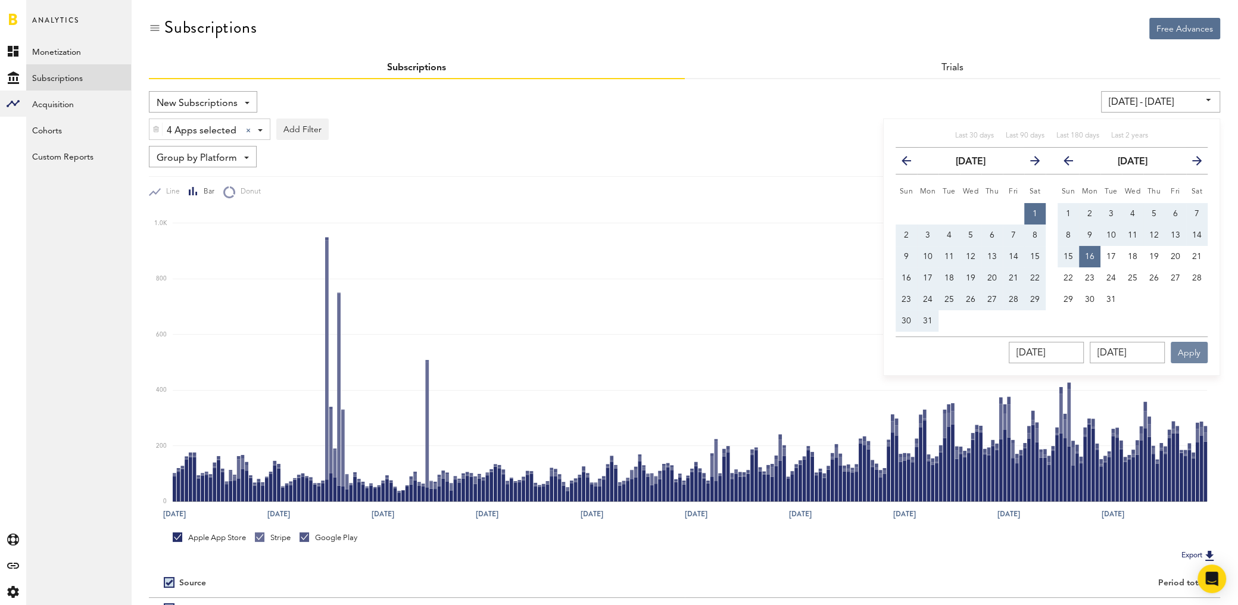
click at [1194, 355] on button "Apply" at bounding box center [1188, 352] width 37 height 21
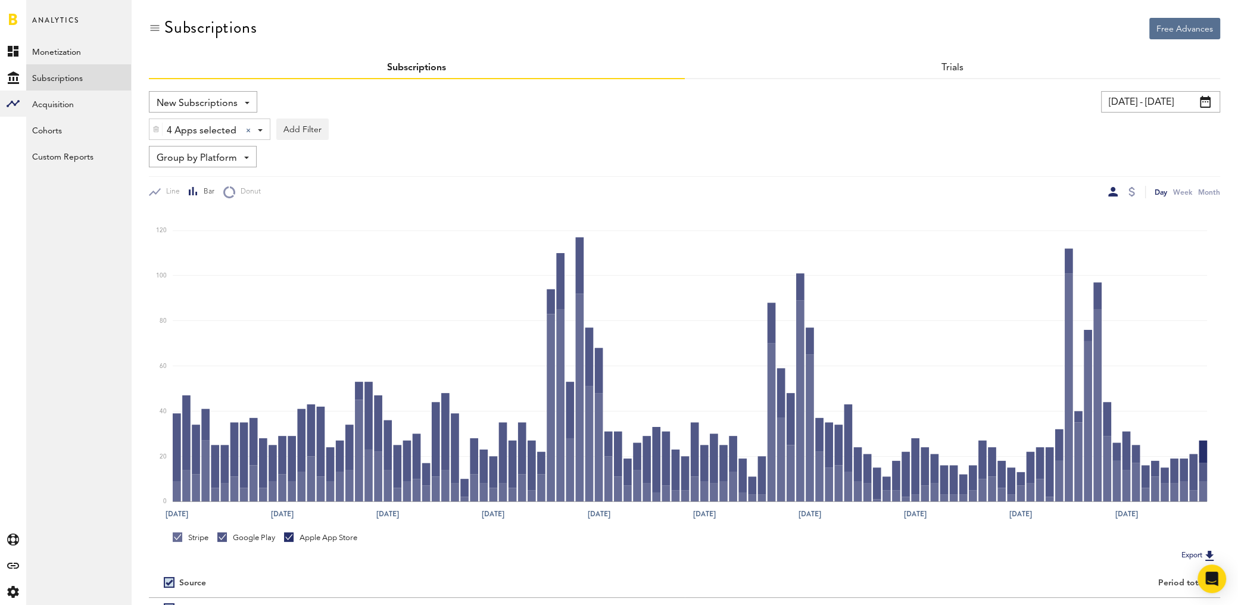
click at [1141, 101] on input "[DATE] - [DATE]" at bounding box center [1160, 101] width 119 height 21
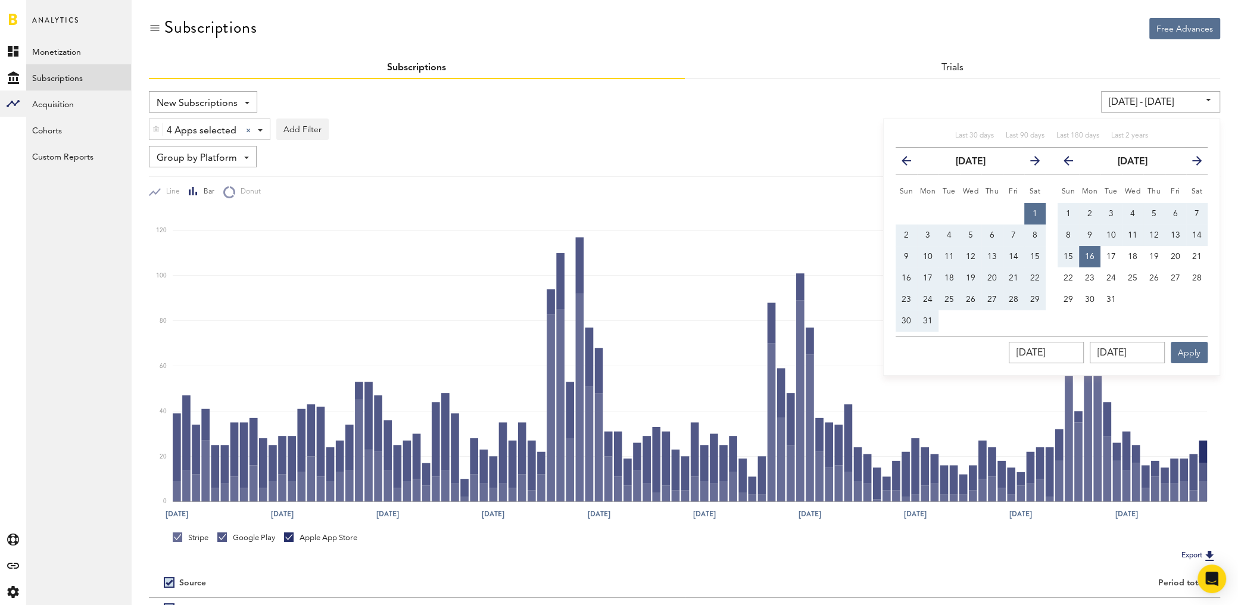
click at [1192, 163] on icon "button" at bounding box center [1192, 163] width 0 height 0
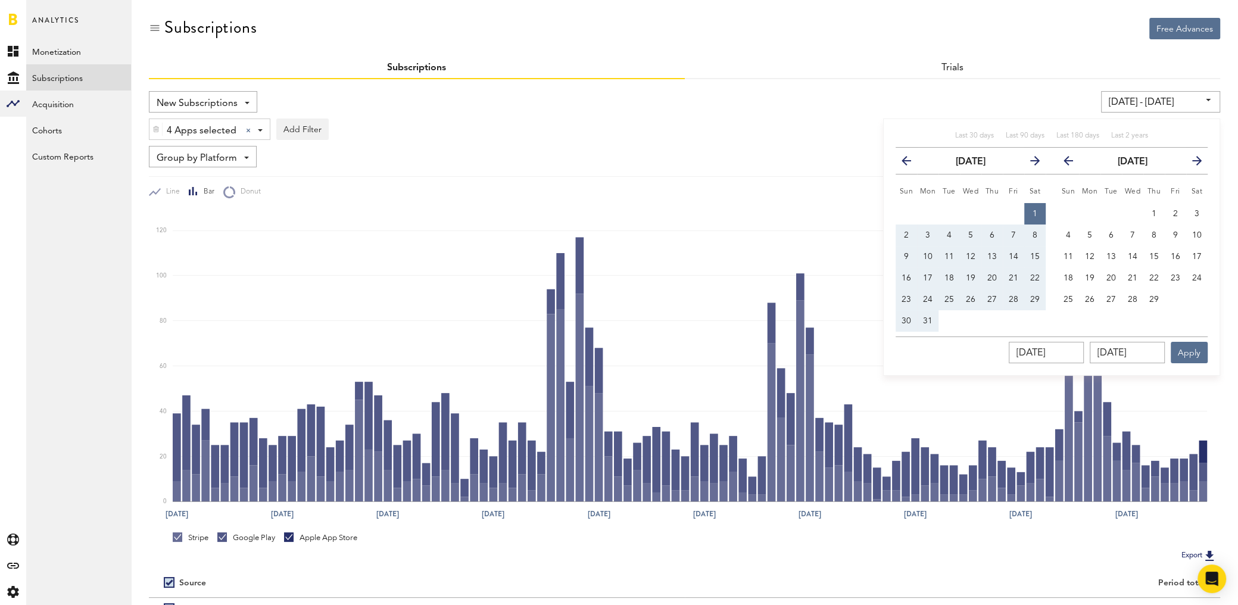
click at [1192, 163] on icon "button" at bounding box center [1192, 163] width 0 height 0
click at [1087, 216] on span "1" at bounding box center [1089, 214] width 5 height 8
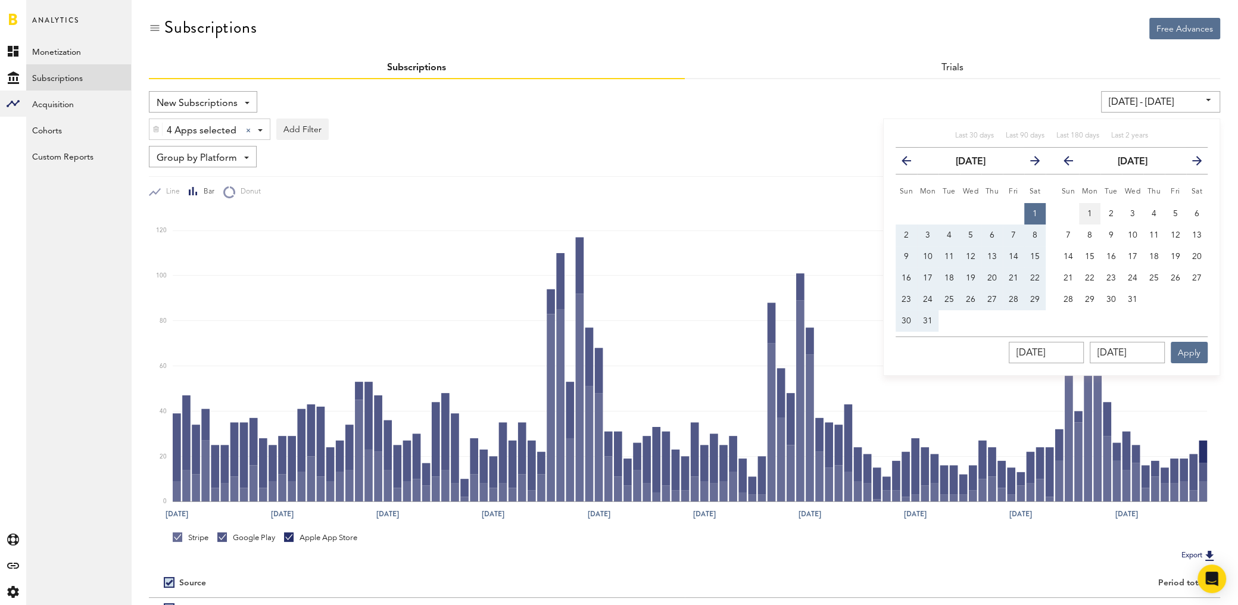
type input "[DATE] - [DATE]"
type input "[DATE]"
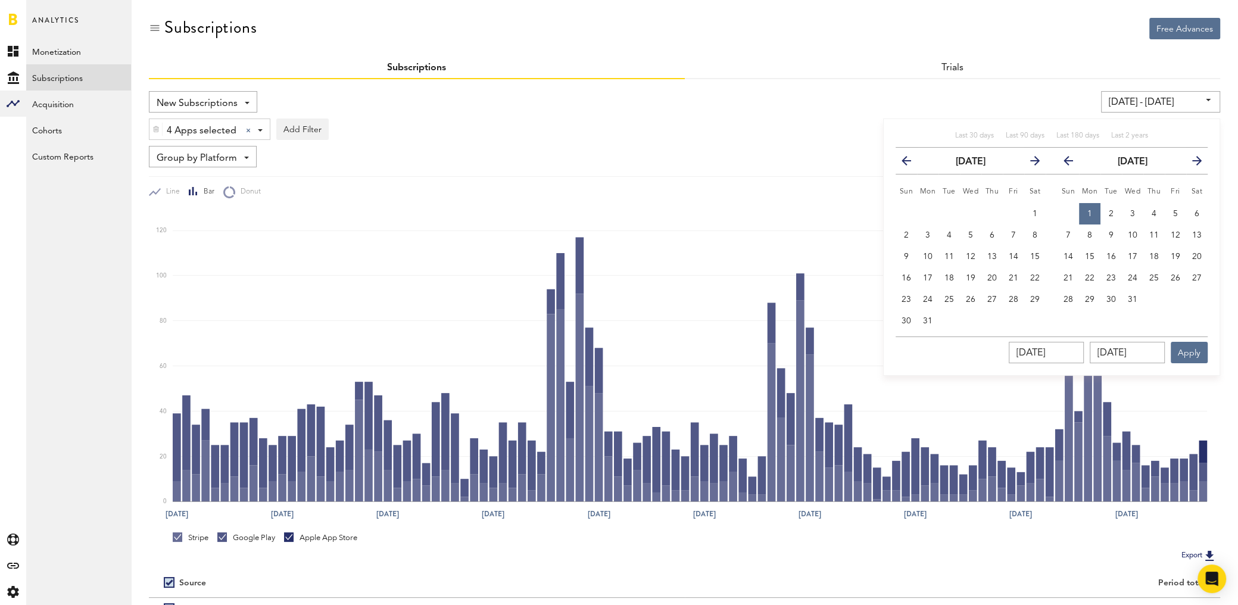
click at [1192, 163] on icon "button" at bounding box center [1192, 163] width 0 height 0
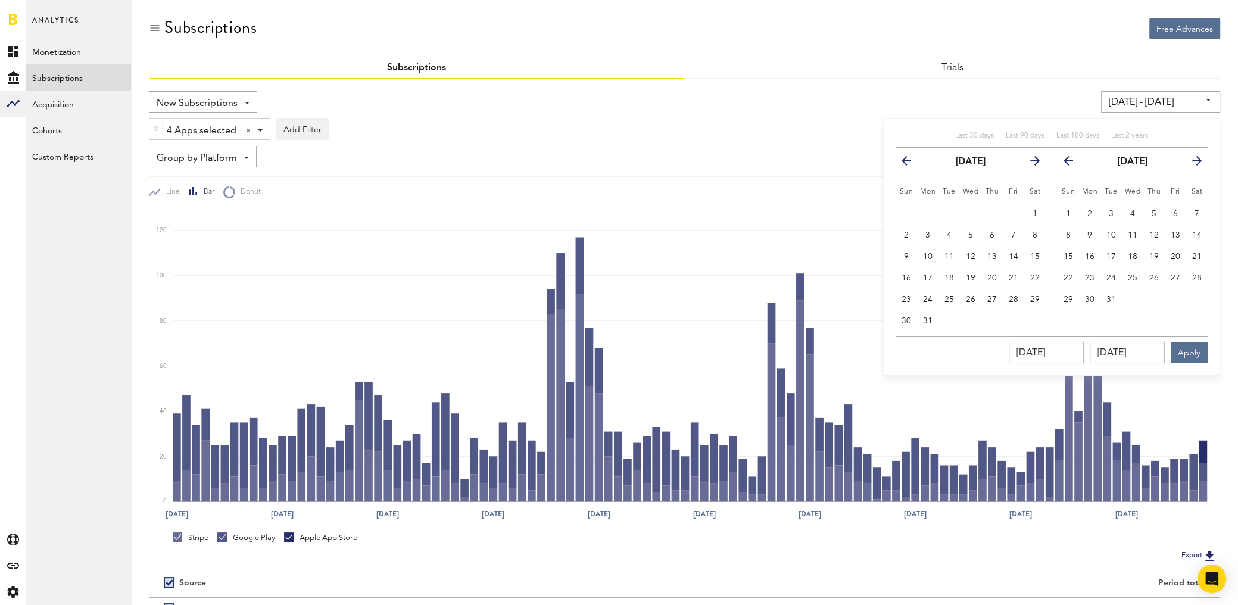
click at [1192, 163] on icon "button" at bounding box center [1192, 163] width 0 height 0
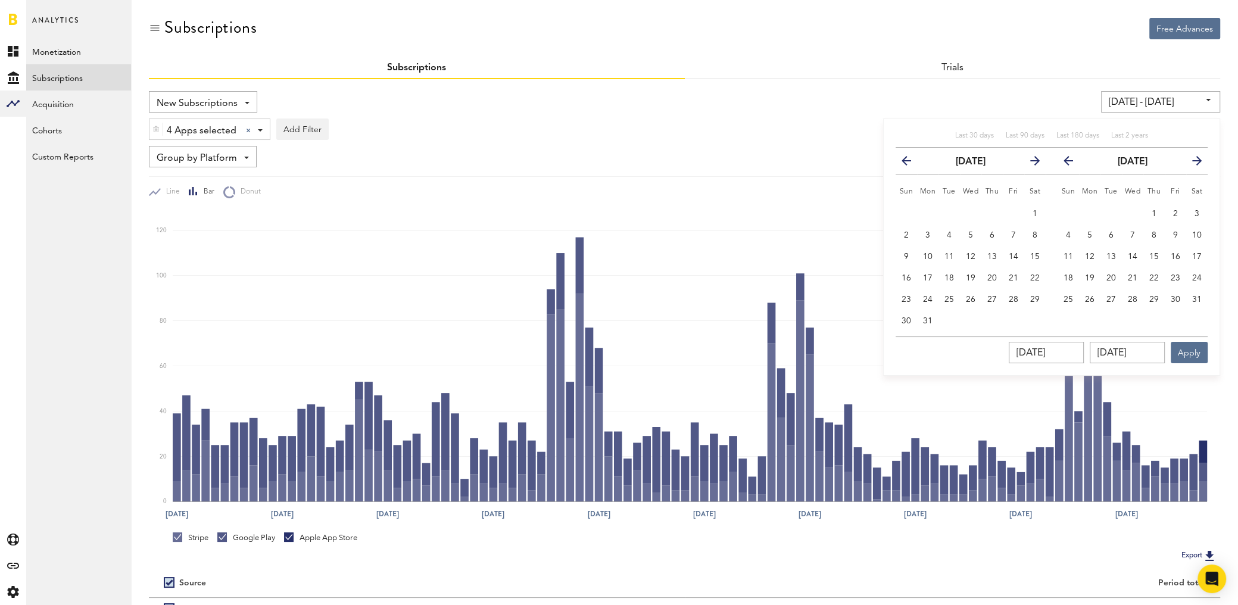
click at [1192, 163] on icon "button" at bounding box center [1192, 163] width 0 height 0
click at [1094, 301] on span "30" at bounding box center [1090, 299] width 10 height 8
type input "[DATE] - [DATE]"
type input "[DATE]"
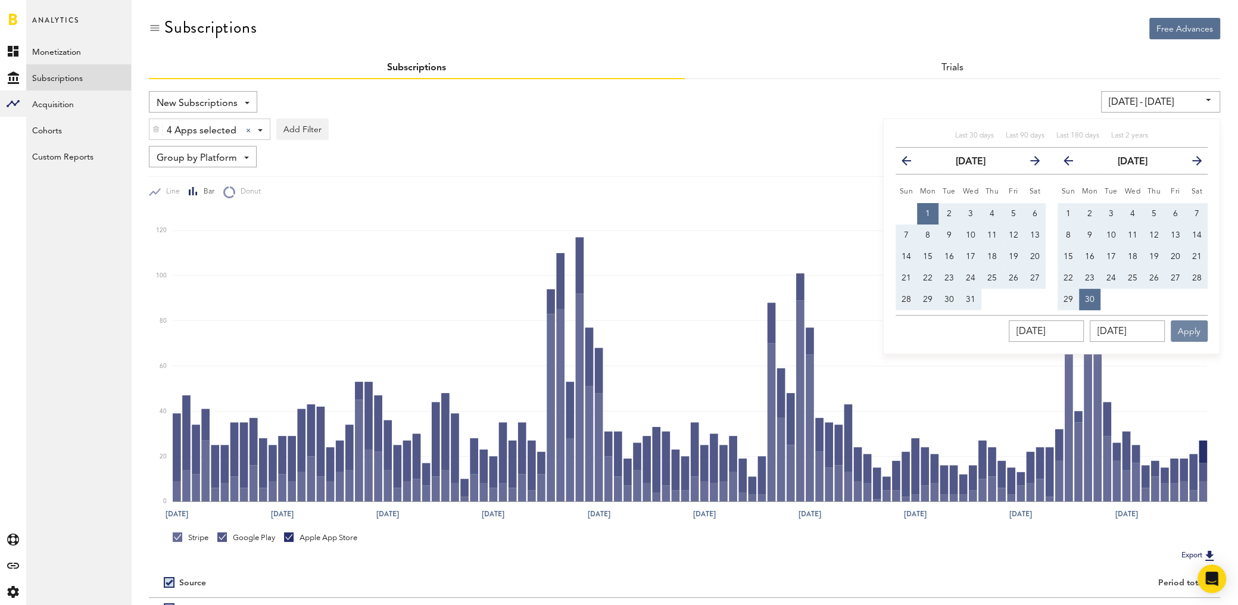
click at [1193, 329] on button "Apply" at bounding box center [1188, 330] width 37 height 21
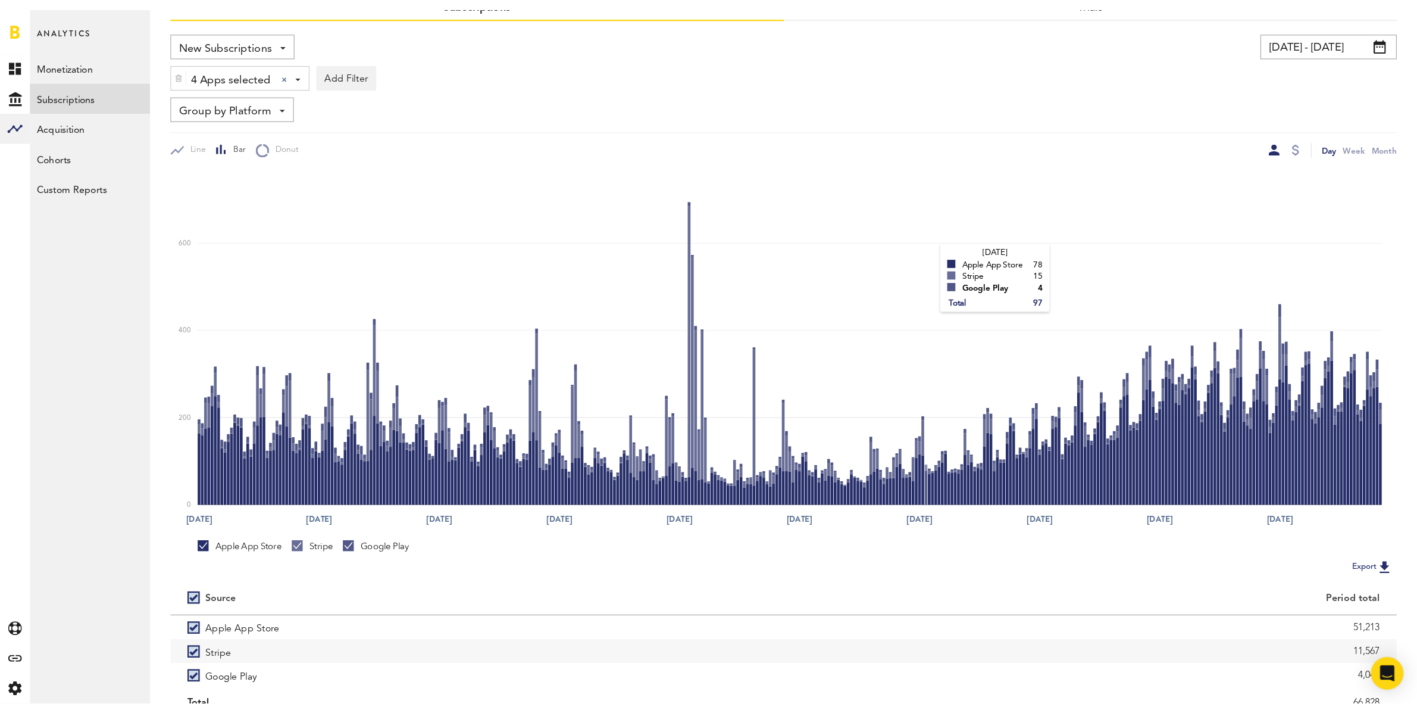
scroll to position [120, 0]
